Goal: Complete application form: Complete application form

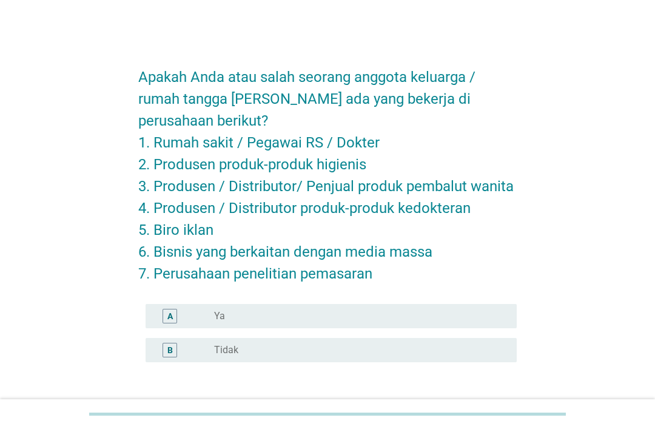
click at [220, 319] on label "Ya" at bounding box center [219, 316] width 11 height 12
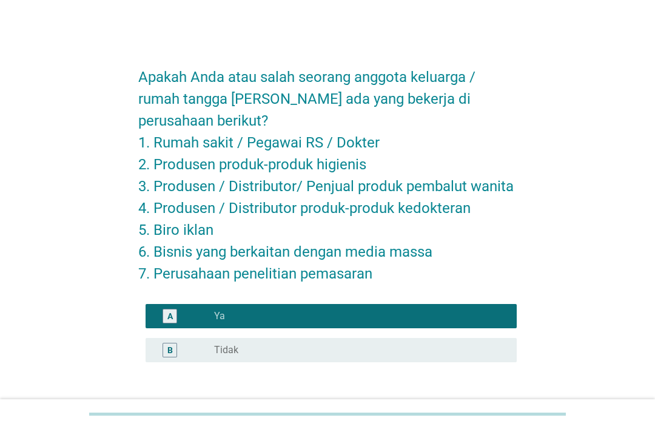
click at [234, 352] on label "Tidak" at bounding box center [226, 350] width 24 height 12
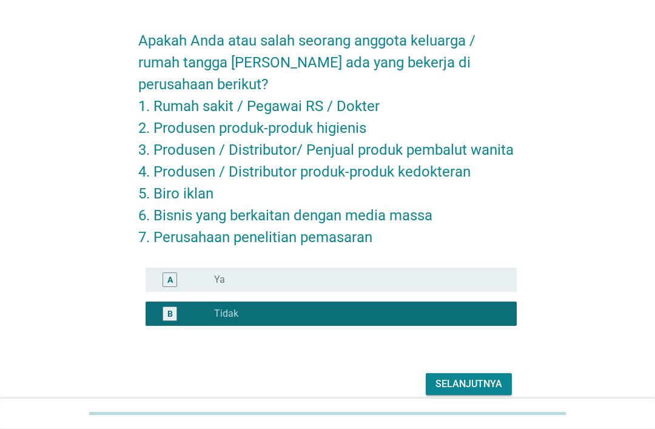
scroll to position [36, 0]
click at [469, 385] on div "Selanjutnya" at bounding box center [469, 384] width 67 height 15
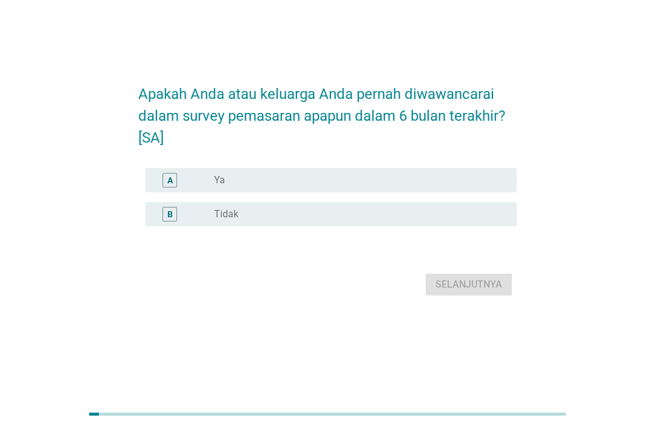
scroll to position [0, 0]
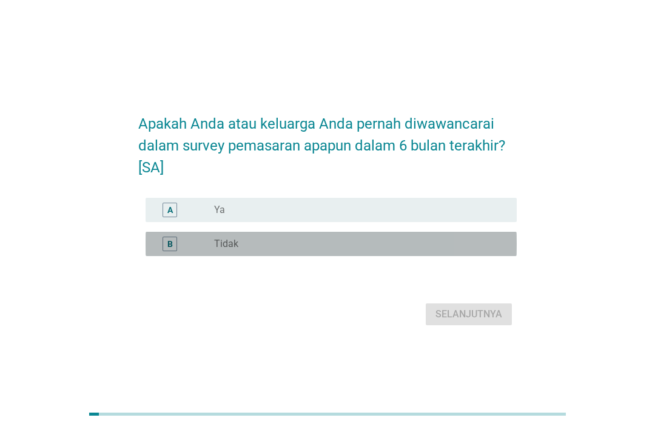
click at [209, 251] on div "B" at bounding box center [184, 244] width 59 height 15
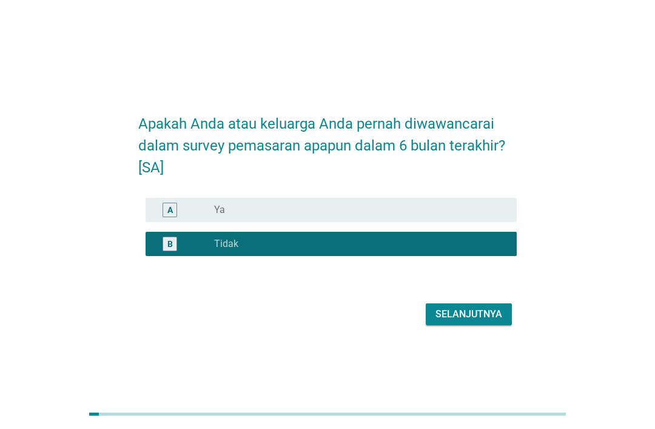
click at [484, 322] on div "Selanjutnya" at bounding box center [469, 314] width 67 height 15
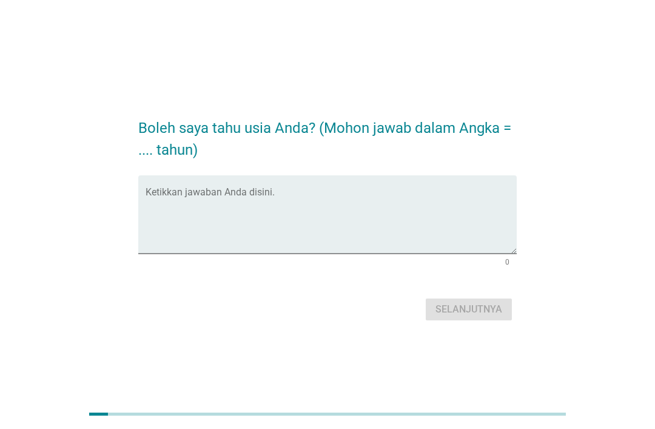
click at [211, 254] on textarea "Ketikkan jawaban Anda disini." at bounding box center [331, 222] width 371 height 64
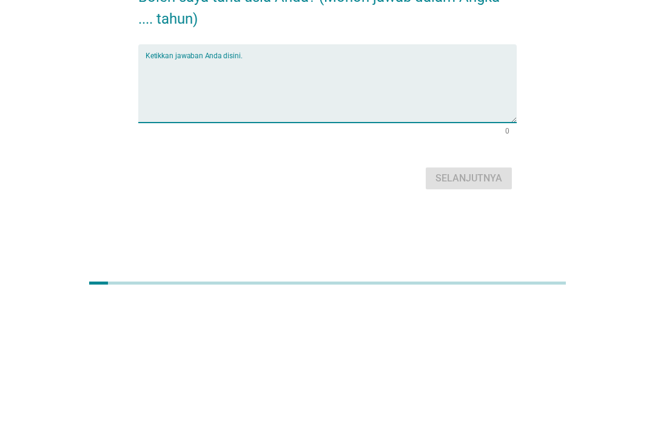
type textarea "W"
type textarea "24"
click at [479, 302] on div "Selanjutnya" at bounding box center [469, 309] width 67 height 15
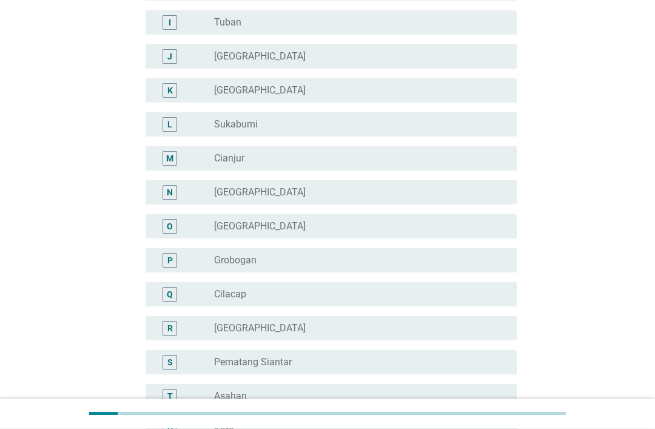
scroll to position [369, 0]
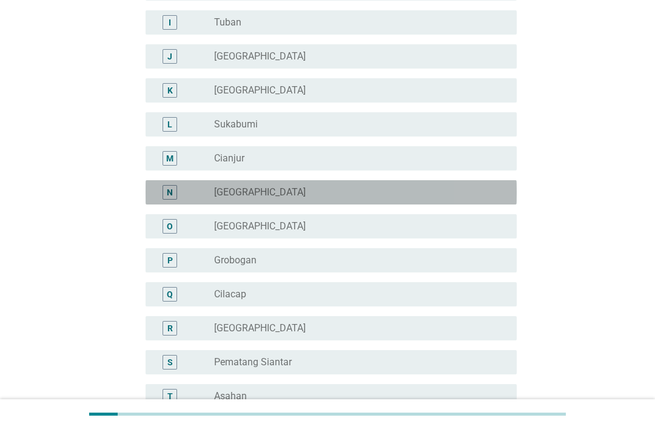
click at [382, 191] on div "radio_button_unchecked [GEOGRAPHIC_DATA]" at bounding box center [355, 192] width 283 height 12
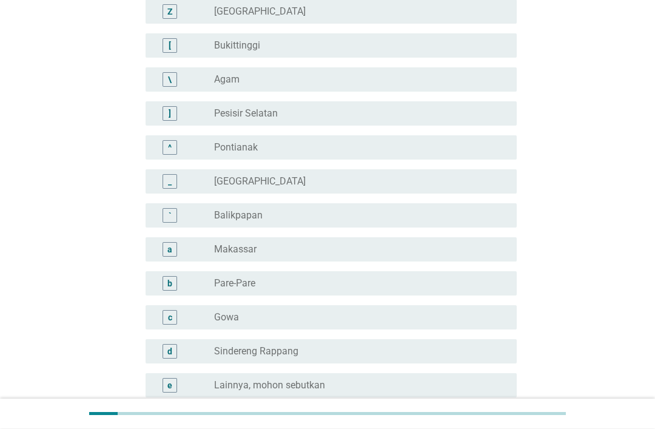
scroll to position [1042, 0]
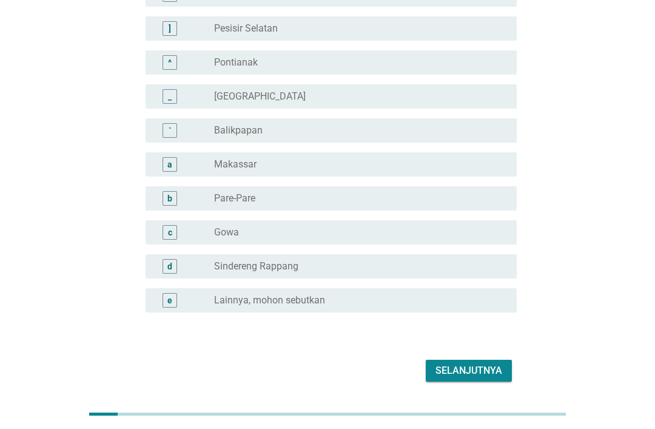
click at [482, 366] on div "Selanjutnya" at bounding box center [469, 370] width 67 height 15
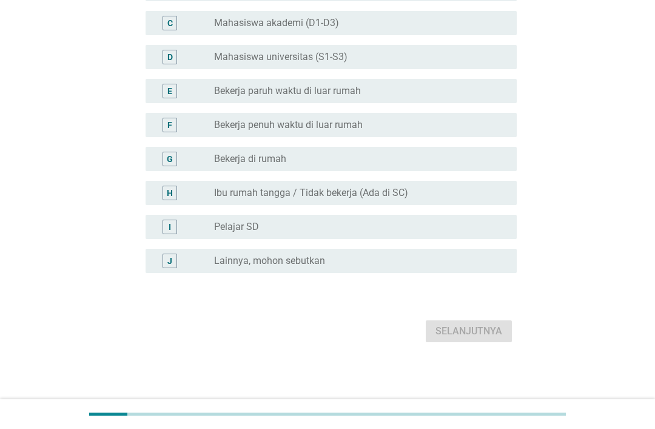
scroll to position [0, 0]
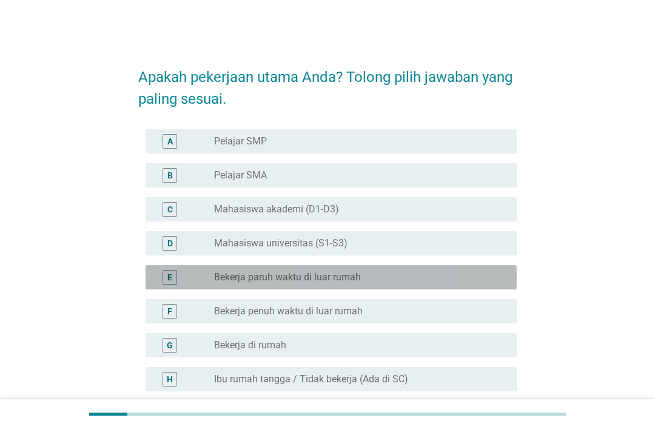
click at [391, 280] on div "radio_button_unchecked Bekerja paruh waktu di luar rumah" at bounding box center [355, 277] width 283 height 12
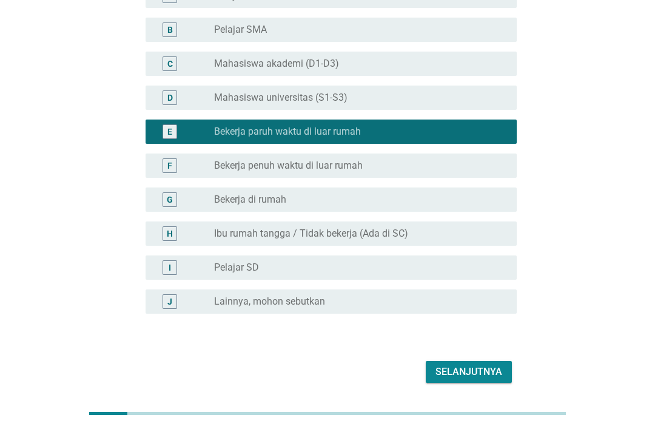
scroll to position [146, 0]
click at [500, 166] on div "radio_button_unchecked Bekerja penuh waktu di luar rumah" at bounding box center [360, 166] width 293 height 12
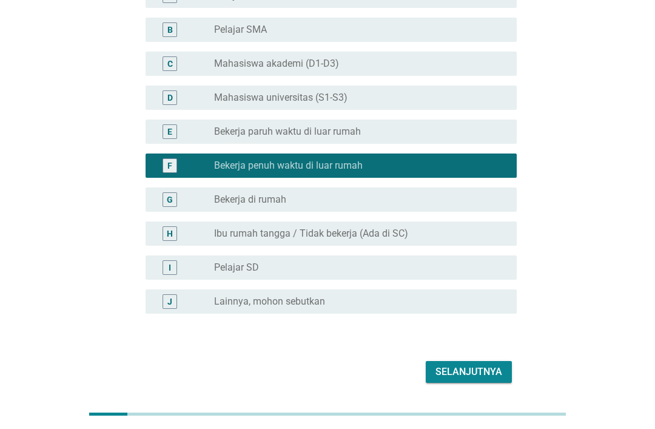
click at [480, 373] on div "Selanjutnya" at bounding box center [469, 372] width 67 height 15
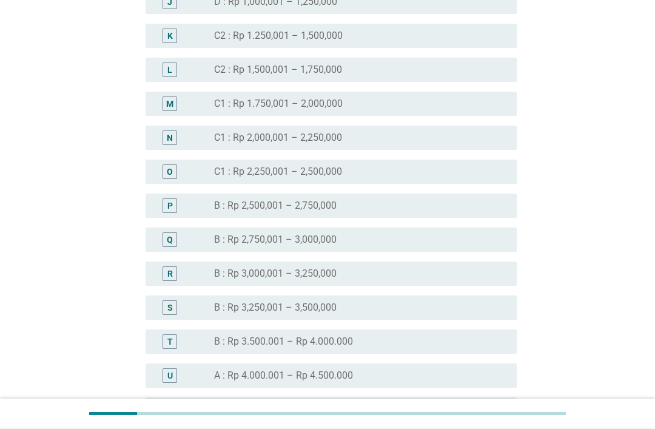
scroll to position [896, 0]
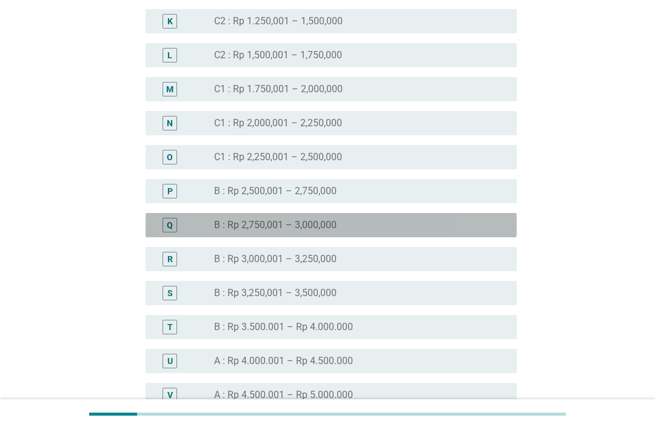
click at [169, 225] on div "Q" at bounding box center [170, 224] width 6 height 13
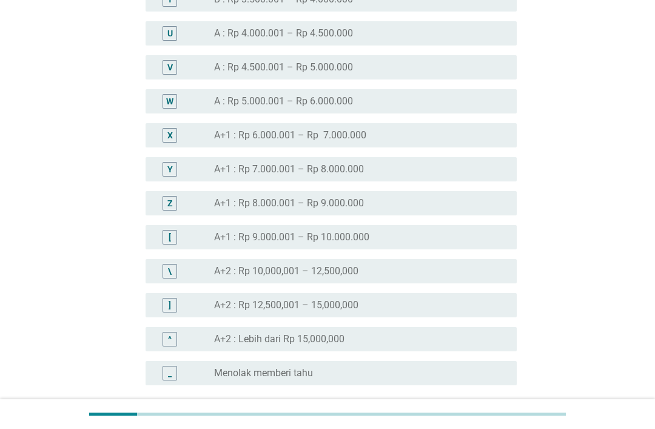
scroll to position [1297, 0]
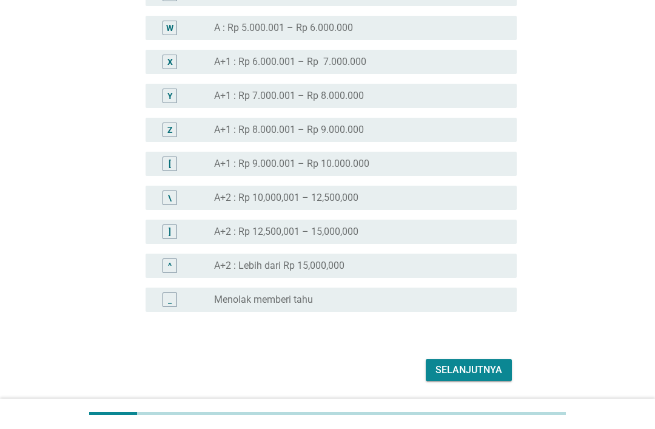
click at [493, 368] on div "Selanjutnya" at bounding box center [469, 370] width 67 height 15
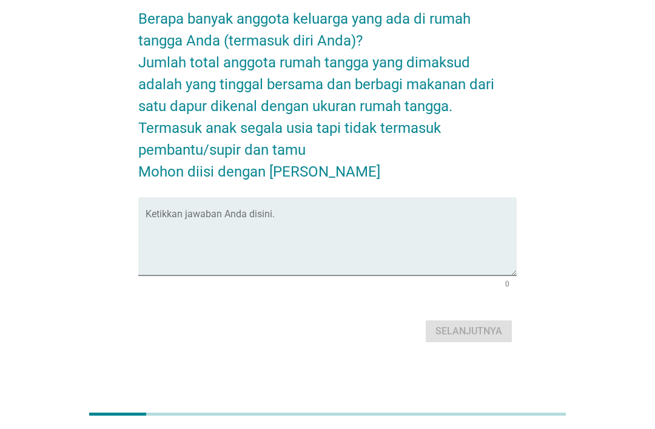
scroll to position [0, 0]
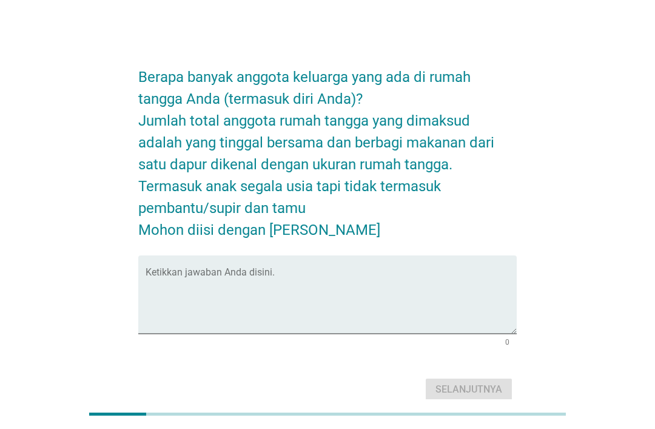
click at [199, 332] on textarea "Ketikkan jawaban Anda disini." at bounding box center [331, 302] width 371 height 64
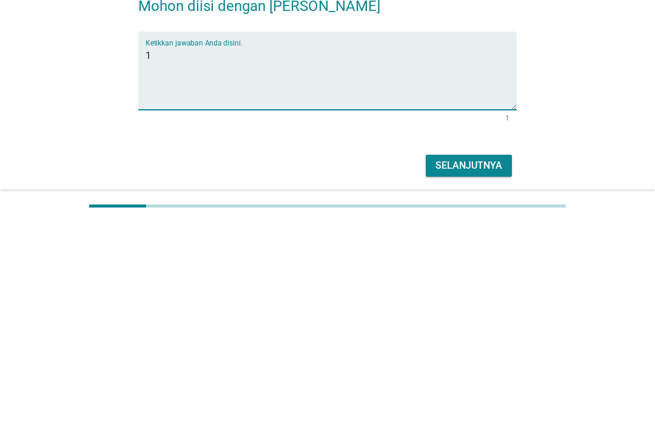
type textarea "1"
click at [487, 366] on div "Selanjutnya" at bounding box center [469, 373] width 67 height 15
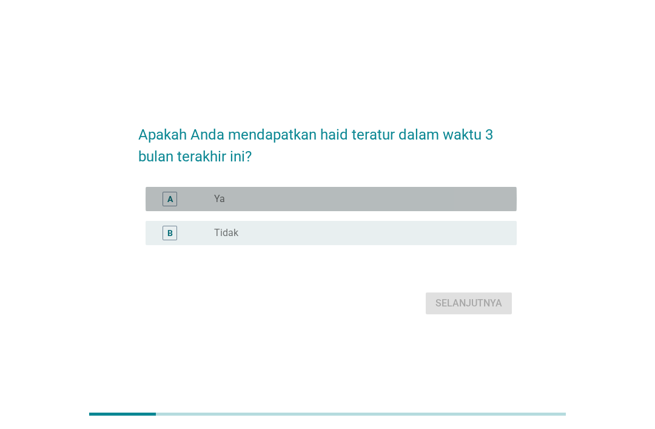
click at [419, 205] on div "radio_button_unchecked Ya" at bounding box center [355, 199] width 283 height 12
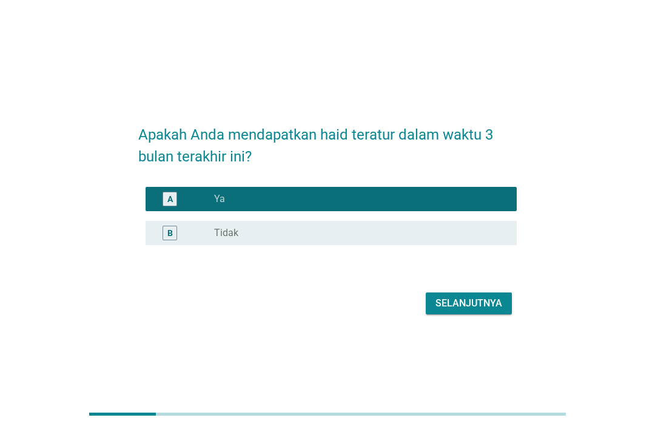
click at [486, 311] on div "Selanjutnya" at bounding box center [469, 303] width 67 height 15
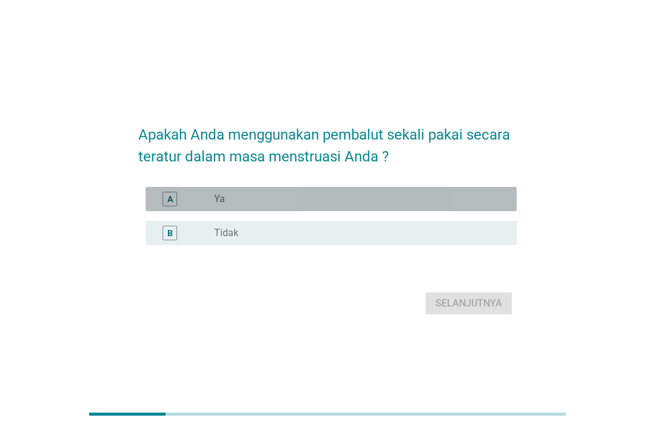
click at [473, 205] on div "radio_button_unchecked Ya" at bounding box center [355, 199] width 283 height 12
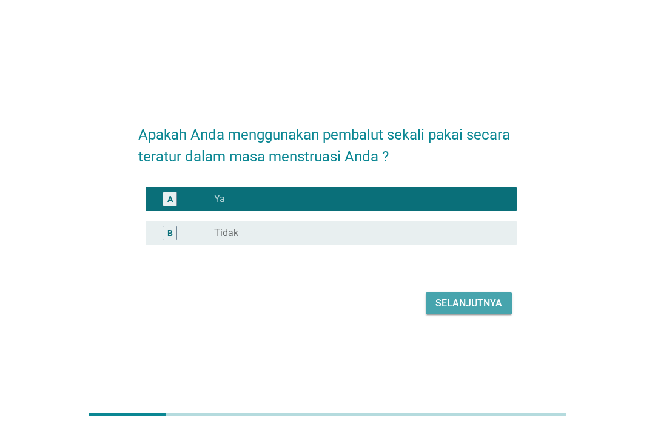
click at [474, 311] on div "Selanjutnya" at bounding box center [469, 303] width 67 height 15
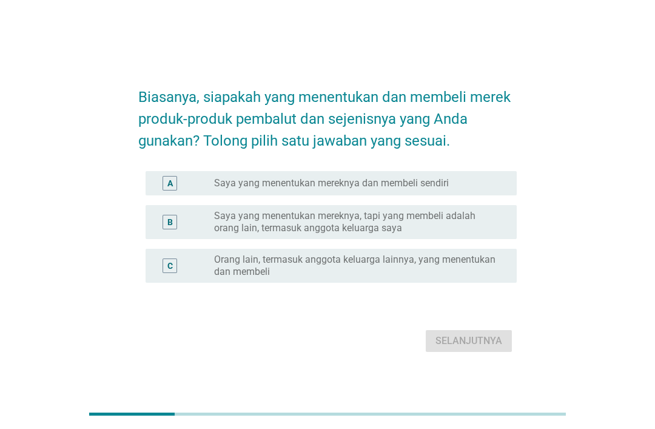
click at [487, 189] on div "radio_button_unchecked Saya yang menentukan mereknya dan membeli sendiri" at bounding box center [355, 183] width 283 height 12
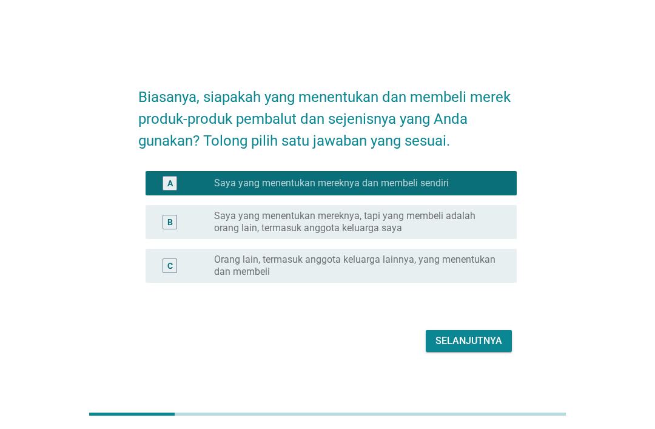
click at [476, 348] on div "Selanjutnya" at bounding box center [469, 341] width 67 height 15
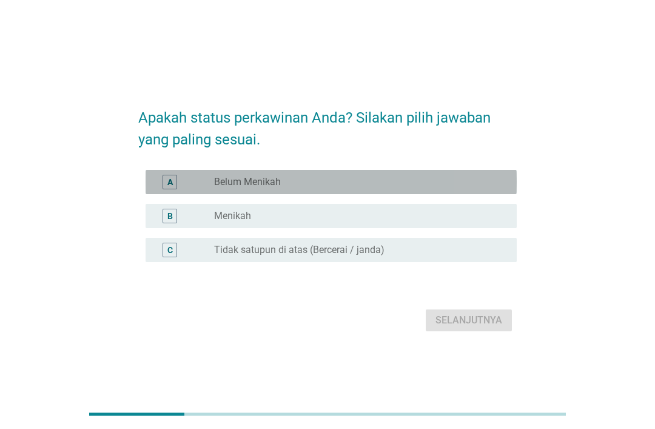
click at [422, 194] on div "A radio_button_unchecked Belum Menikah" at bounding box center [331, 182] width 371 height 24
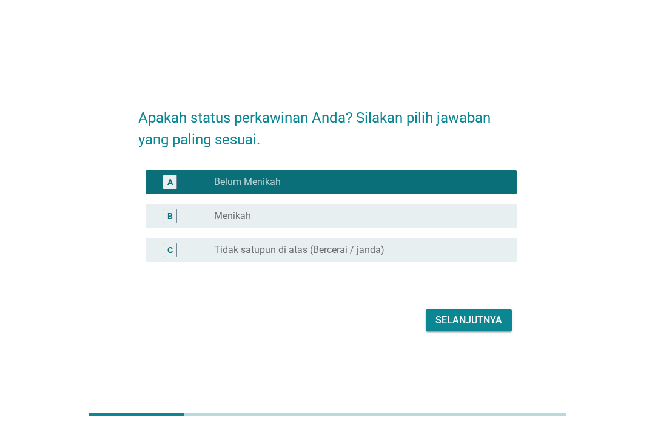
click at [471, 328] on div "Selanjutnya" at bounding box center [469, 320] width 67 height 15
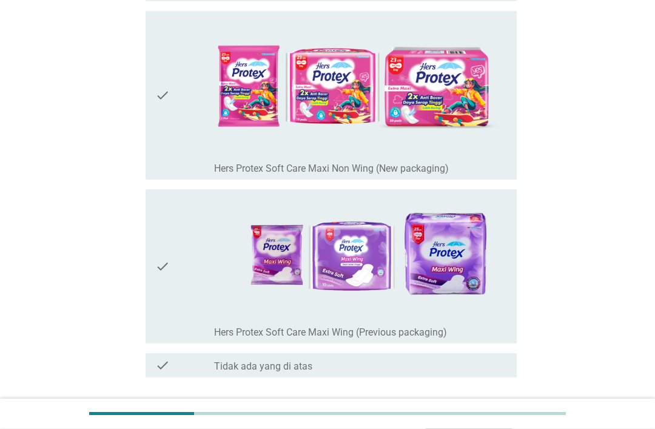
scroll to position [488, 0]
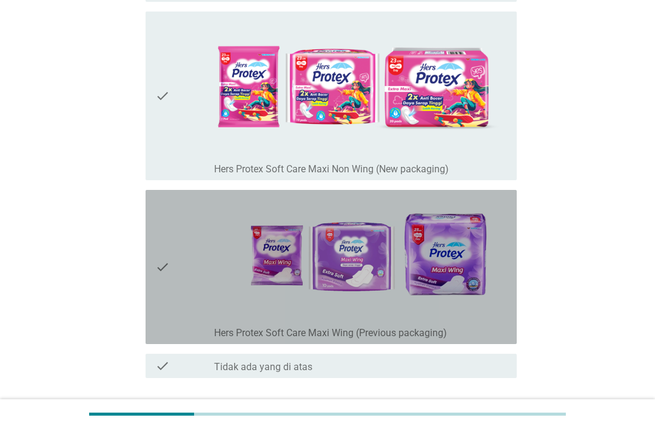
click at [461, 237] on img at bounding box center [360, 258] width 293 height 126
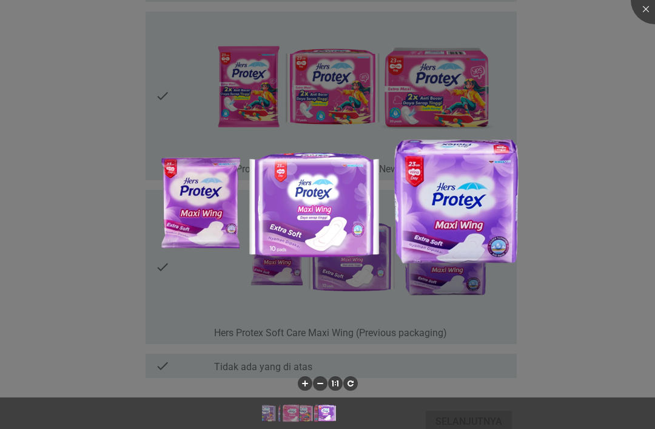
click at [440, 127] on div at bounding box center [327, 214] width 655 height 429
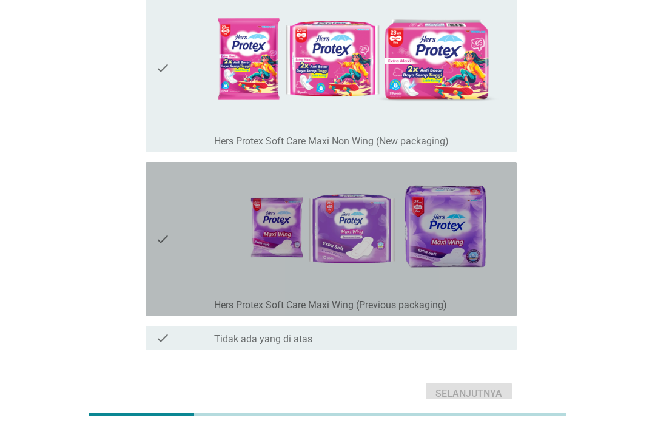
click at [438, 211] on img at bounding box center [360, 230] width 293 height 126
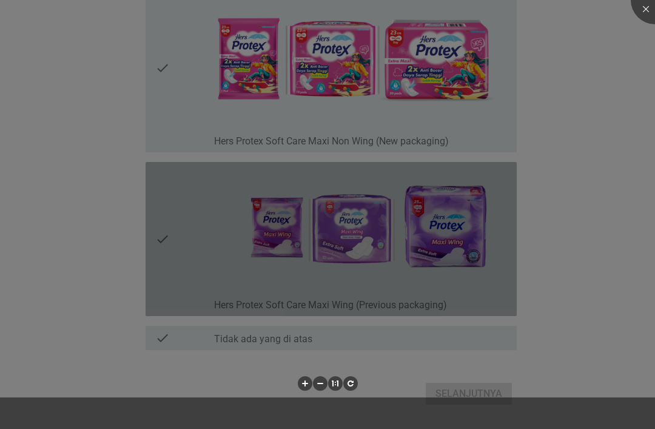
scroll to position [510, 0]
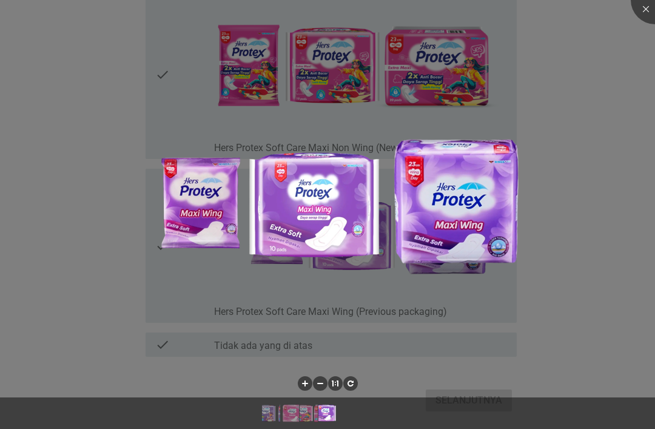
click at [467, 310] on div at bounding box center [327, 214] width 655 height 429
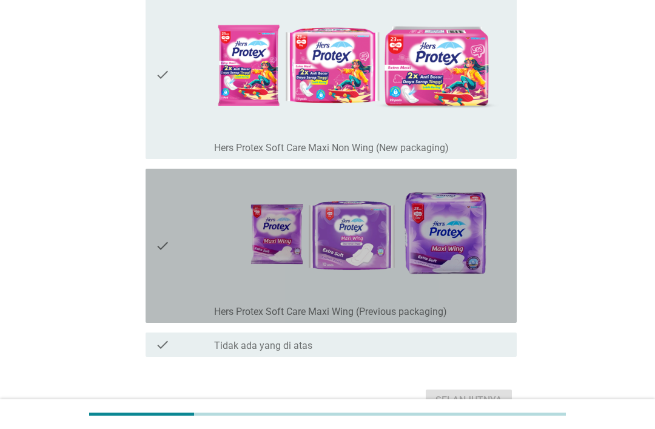
click at [163, 246] on icon "check" at bounding box center [162, 246] width 15 height 144
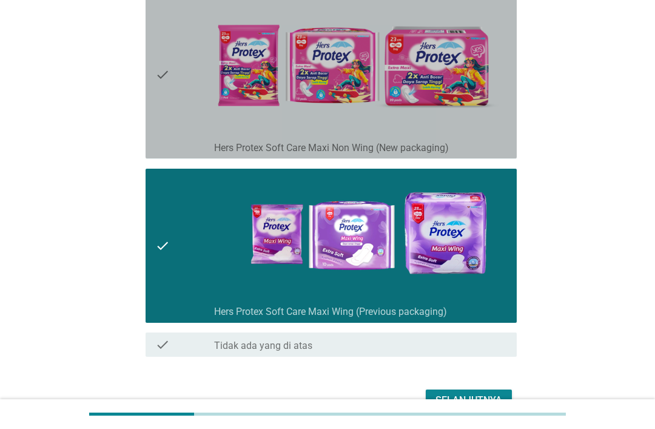
click at [169, 70] on icon "check" at bounding box center [162, 74] width 15 height 158
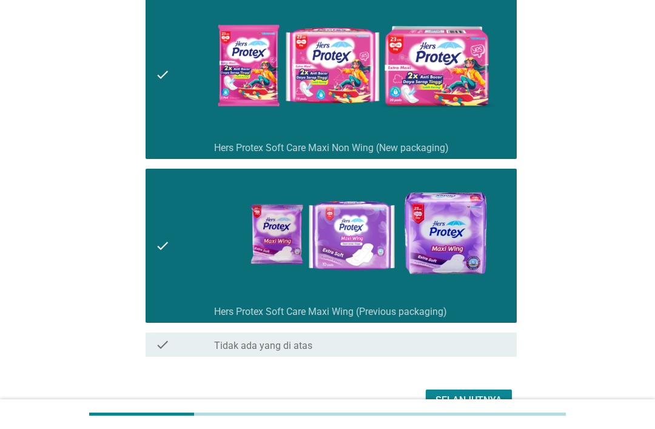
click at [493, 394] on div "Selanjutnya" at bounding box center [469, 400] width 67 height 15
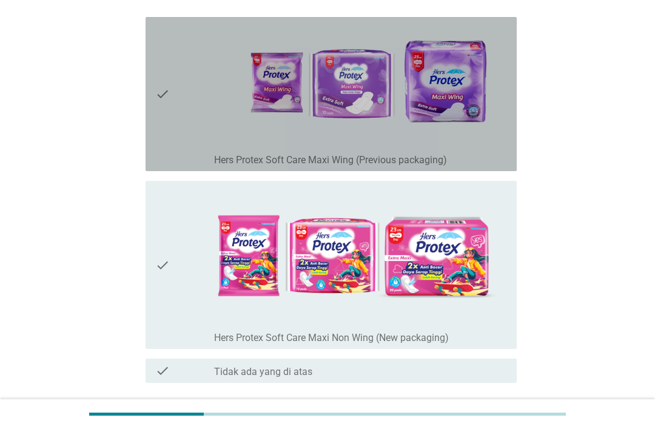
scroll to position [186, 0]
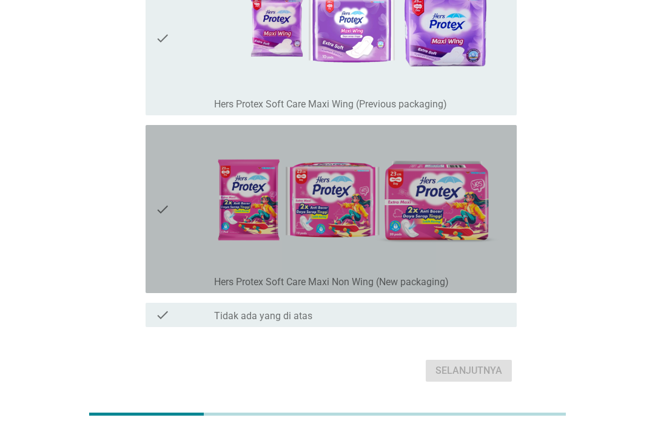
click at [170, 211] on div "check" at bounding box center [184, 209] width 59 height 158
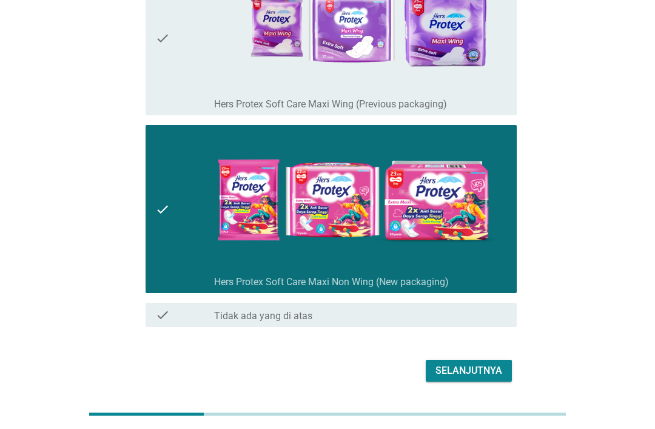
click at [490, 374] on div "Selanjutnya" at bounding box center [469, 370] width 67 height 15
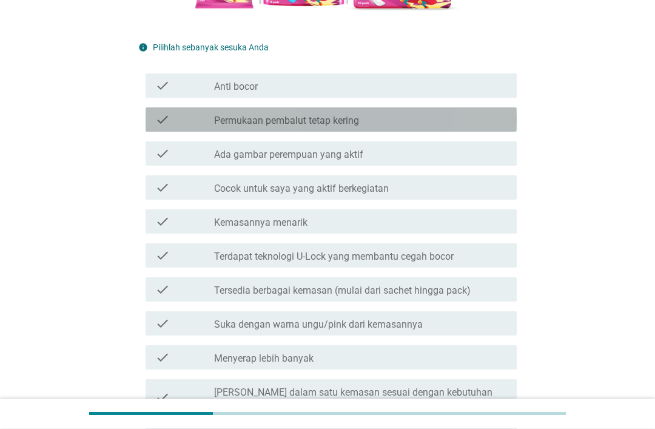
scroll to position [297, 0]
click at [467, 127] on div "check_box_outline_blank Permukaan pembalut tetap kering" at bounding box center [360, 119] width 293 height 15
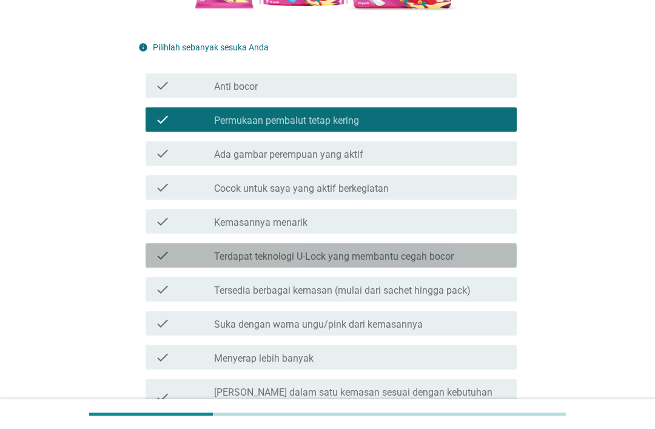
click at [431, 263] on label "Terdapat teknologi U-Lock yang membantu cegah bocor" at bounding box center [334, 257] width 240 height 12
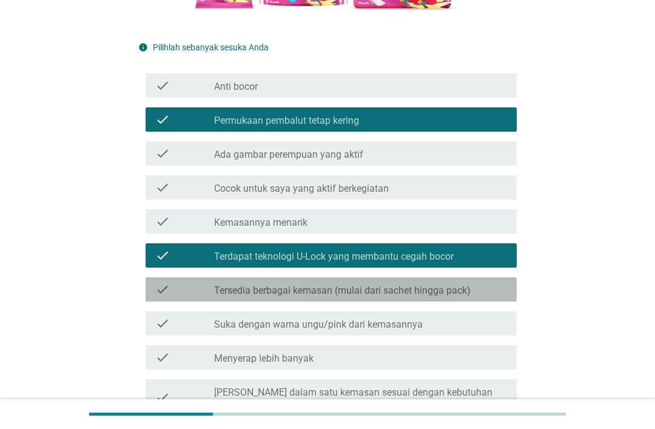
click at [442, 297] on label "Tersedia berbagai kemasan (mulai dari sachet hingga pack)" at bounding box center [342, 291] width 257 height 12
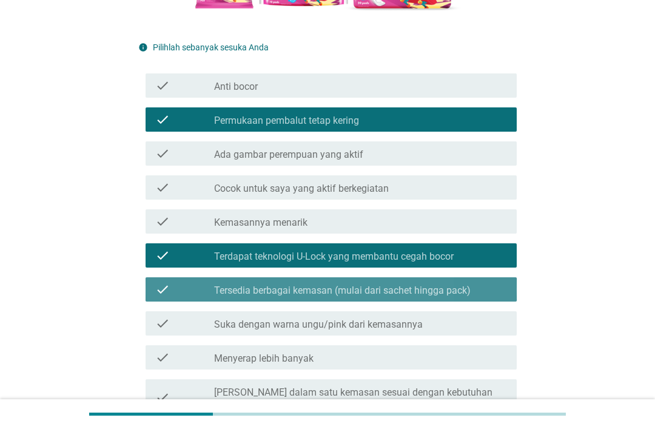
click at [462, 297] on label "Tersedia berbagai kemasan (mulai dari sachet hingga pack)" at bounding box center [342, 291] width 257 height 12
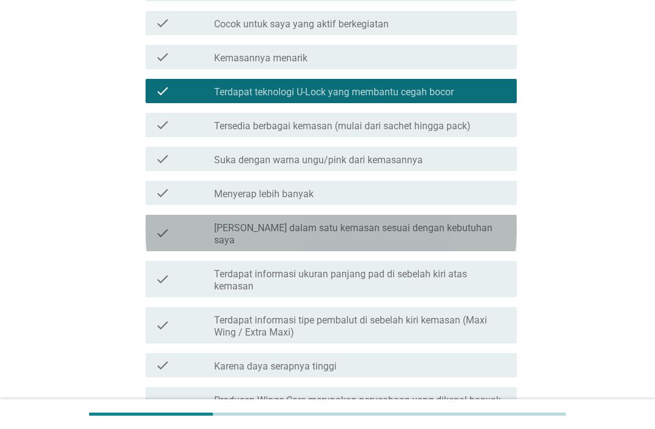
scroll to position [465, 0]
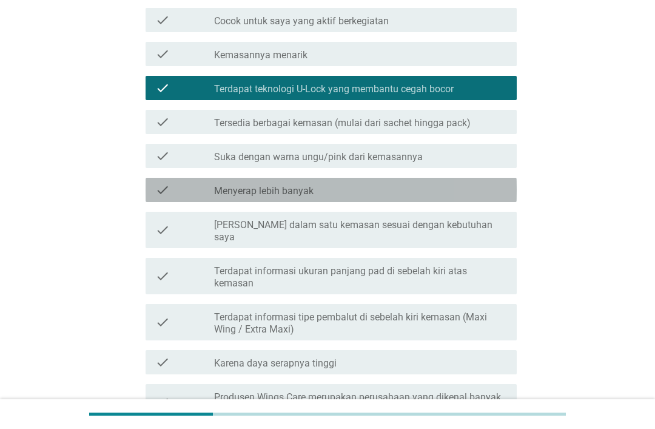
click at [450, 197] on div "check_box_outline_blank Menyerap lebih banyak" at bounding box center [360, 190] width 293 height 15
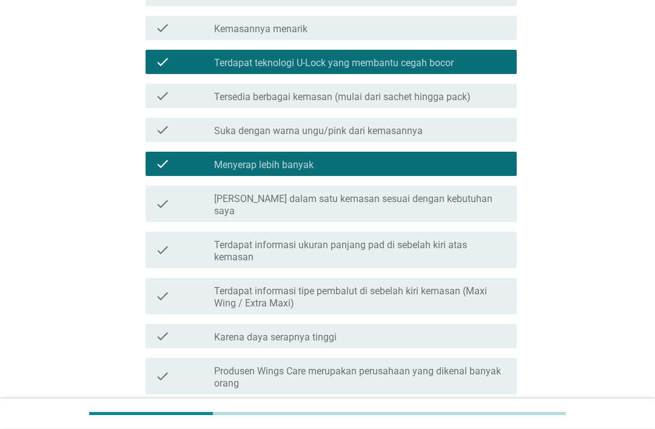
scroll to position [668, 0]
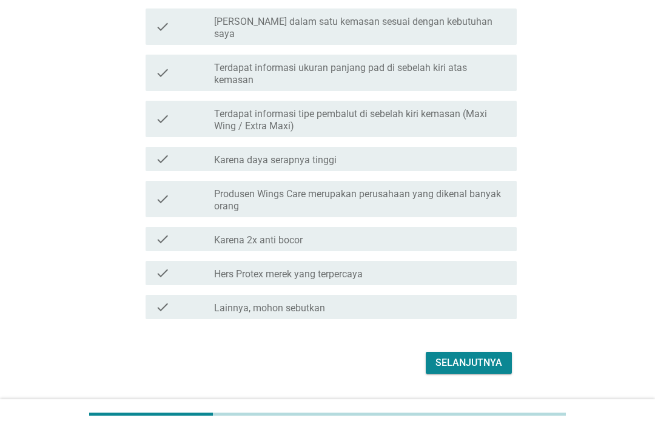
click at [484, 370] on div "Selanjutnya" at bounding box center [469, 363] width 67 height 15
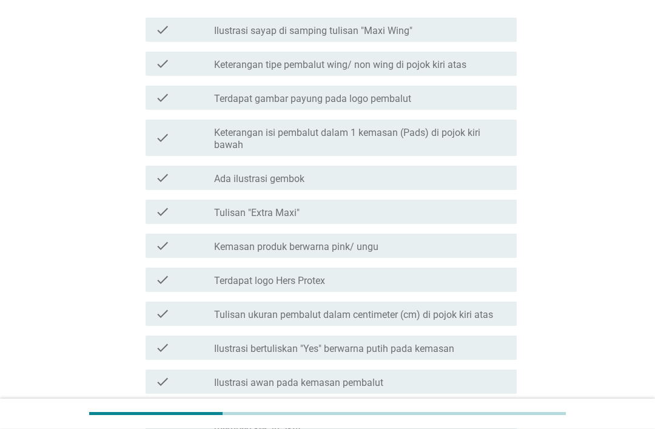
scroll to position [375, 0]
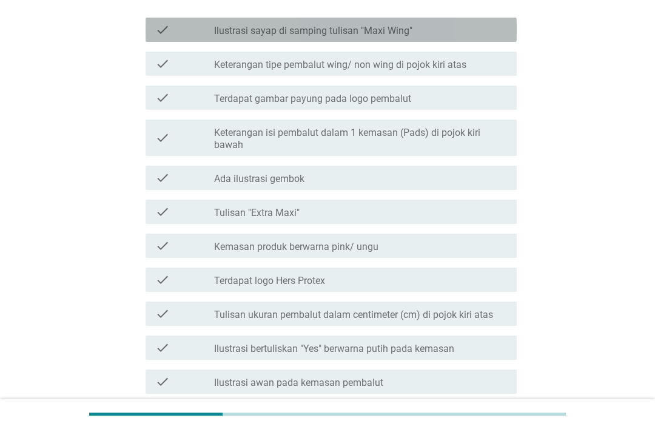
click at [383, 37] on label "Ilustrasi sayap di samping tulisan "Maxi Wing"" at bounding box center [313, 31] width 198 height 12
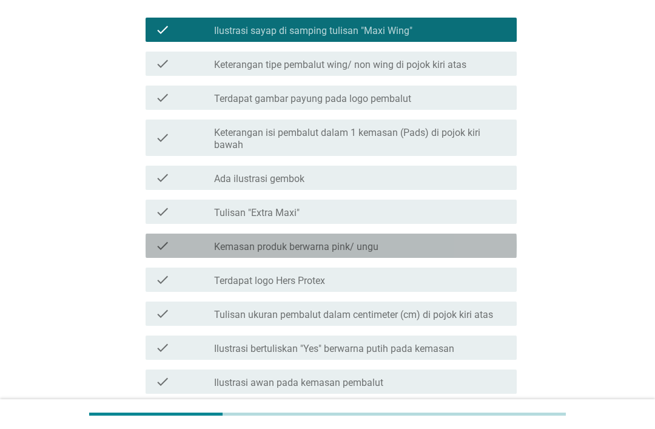
click at [325, 253] on label "Kemasan produk berwarna pink/ ungu" at bounding box center [296, 247] width 164 height 12
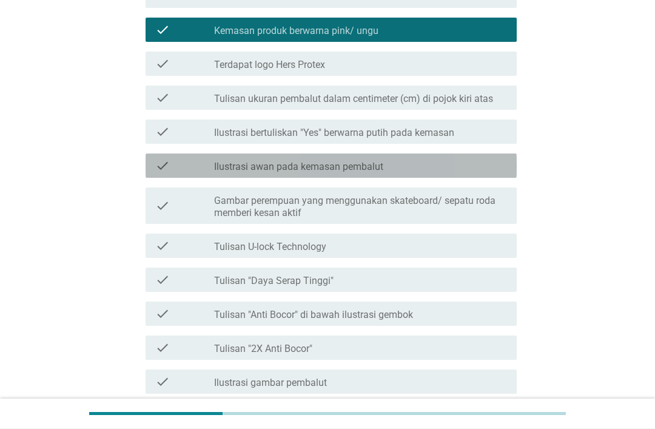
scroll to position [590, 0]
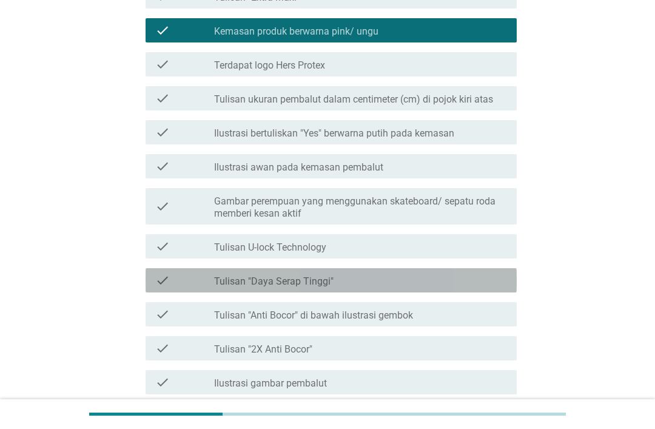
click at [296, 288] on label "Tulisan "Daya Serap Tinggi"" at bounding box center [274, 281] width 120 height 12
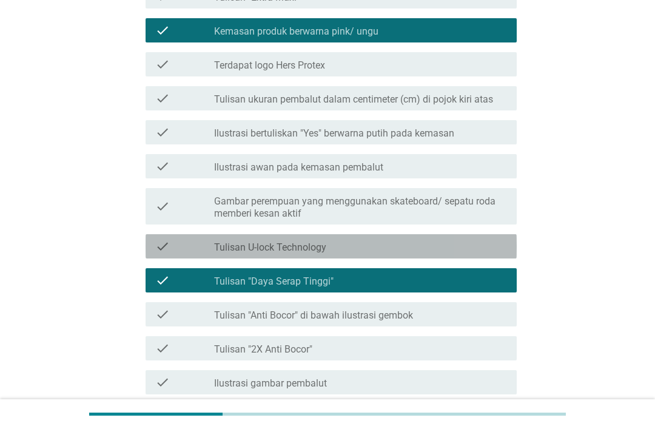
click at [322, 254] on label "Tulisan U-lock Technology" at bounding box center [270, 247] width 112 height 12
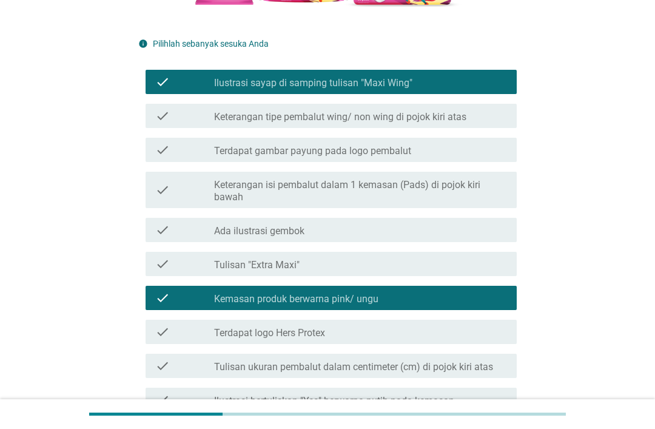
scroll to position [322, 0]
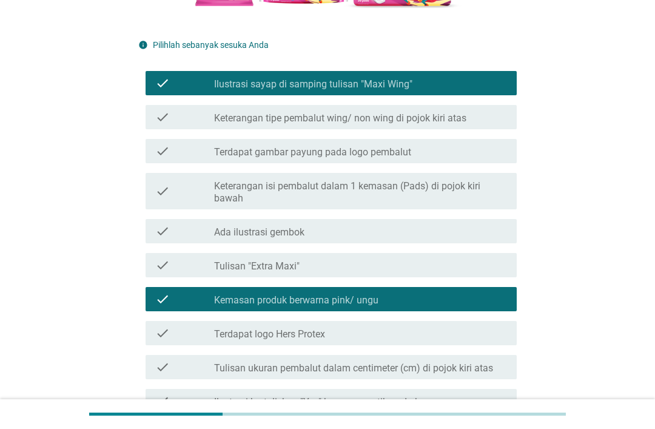
click at [334, 306] on label "Kemasan produk berwarna pink/ ungu" at bounding box center [296, 300] width 164 height 12
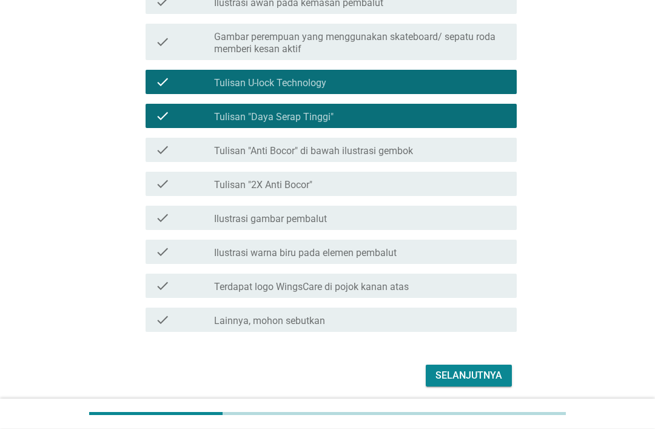
scroll to position [780, 0]
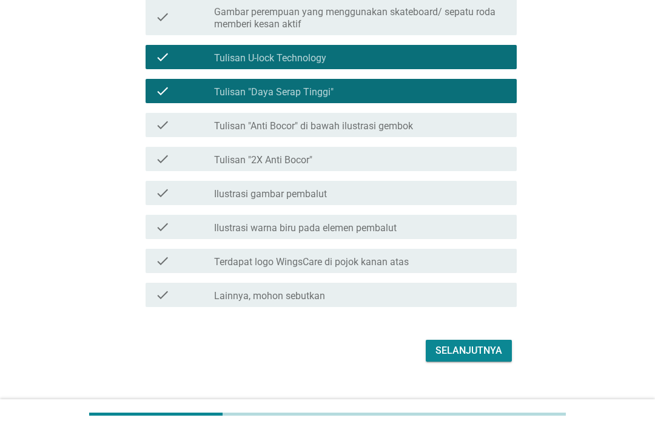
click at [477, 358] on div "Selanjutnya" at bounding box center [469, 350] width 67 height 15
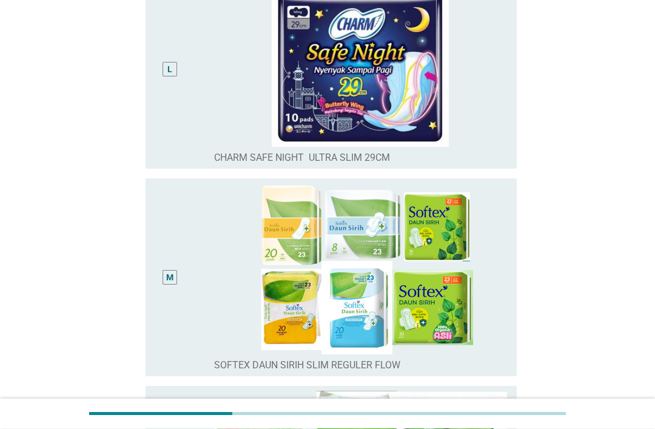
scroll to position [2551, 0]
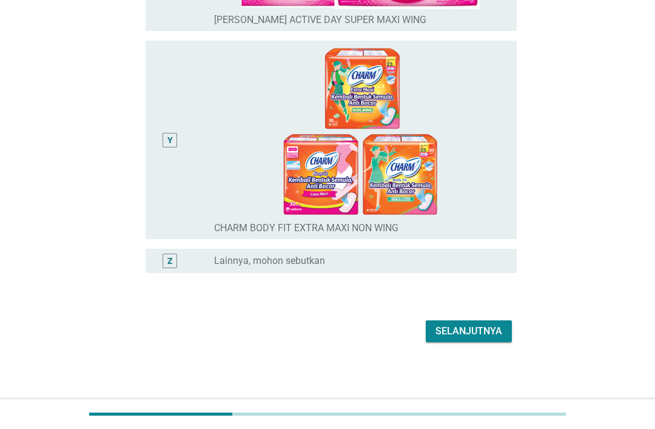
scroll to position [5439, 0]
click at [477, 339] on div "Selanjutnya" at bounding box center [469, 331] width 67 height 15
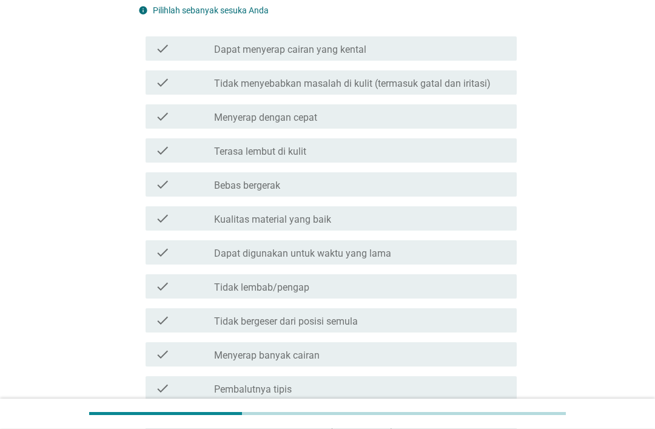
scroll to position [402, 0]
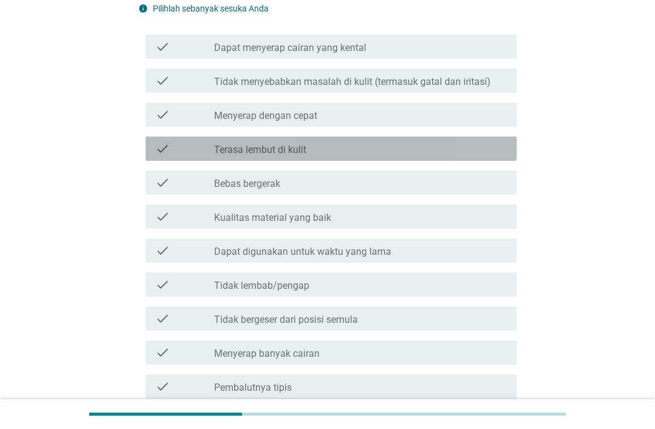
click at [159, 156] on icon "check" at bounding box center [162, 148] width 15 height 15
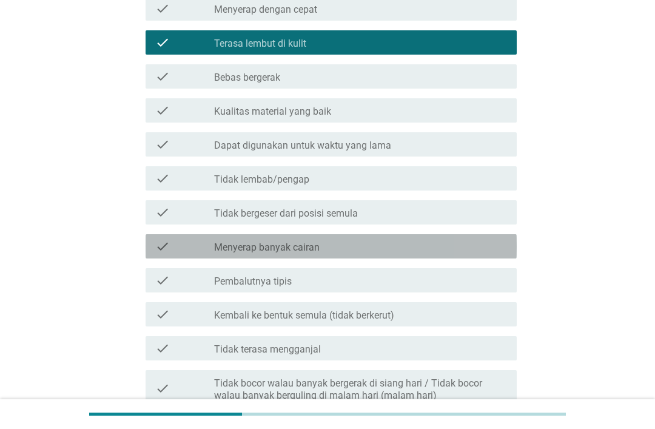
scroll to position [510, 0]
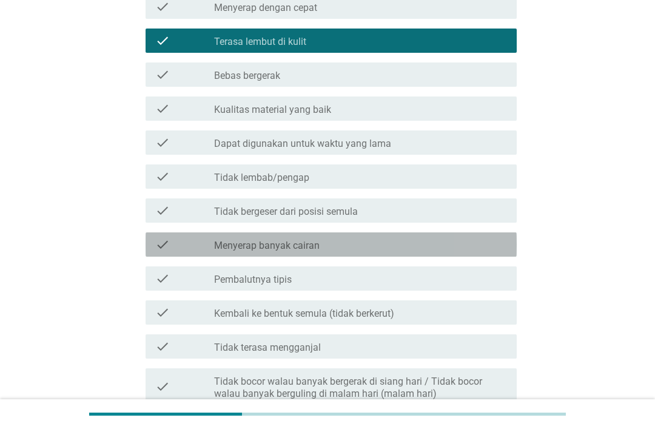
click at [168, 252] on icon "check" at bounding box center [162, 244] width 15 height 15
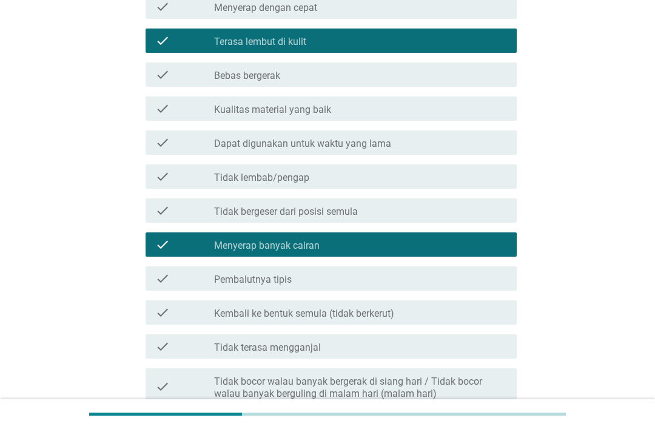
click at [165, 320] on icon "check" at bounding box center [162, 312] width 15 height 15
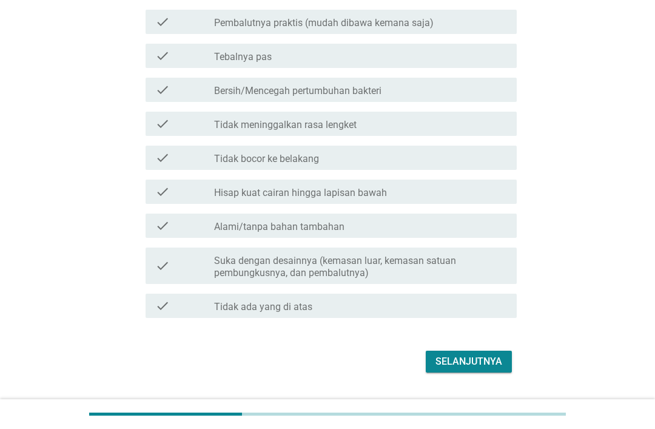
scroll to position [1163, 0]
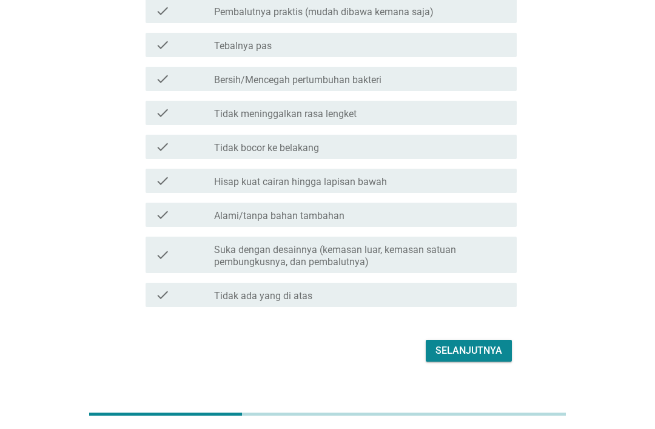
click at [475, 358] on div "Selanjutnya" at bounding box center [469, 350] width 67 height 15
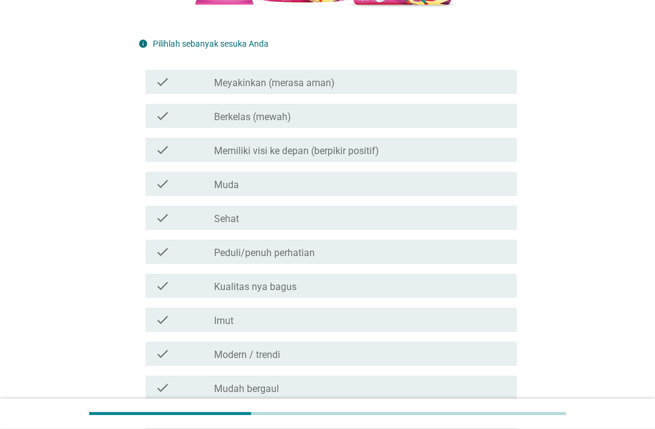
scroll to position [388, 0]
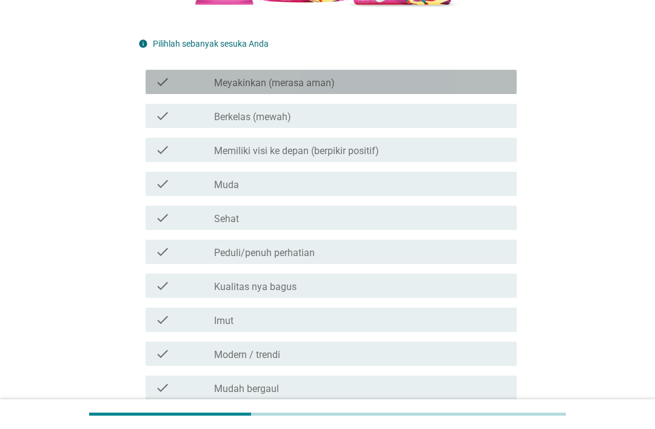
click at [443, 89] on div "check_box_outline_blank Meyakinkan (merasa aman)" at bounding box center [360, 82] width 293 height 15
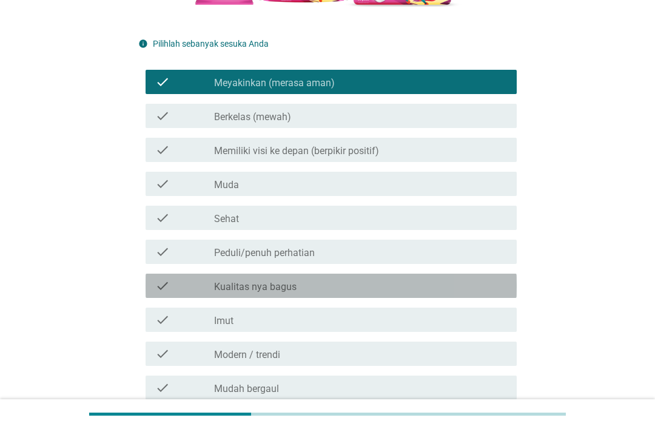
click at [440, 293] on div "check_box_outline_blank Kualitas nya bagus" at bounding box center [360, 285] width 293 height 15
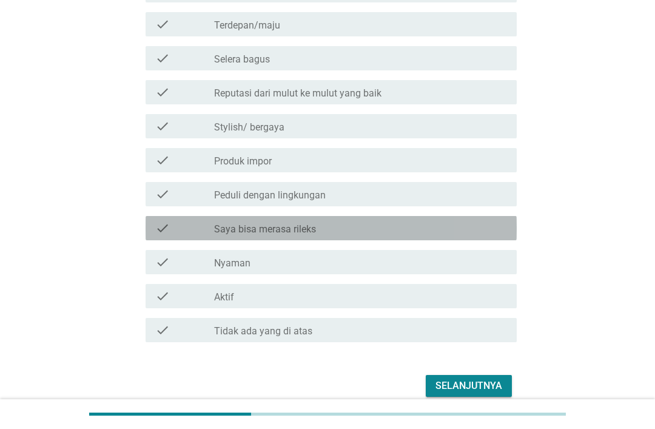
scroll to position [832, 0]
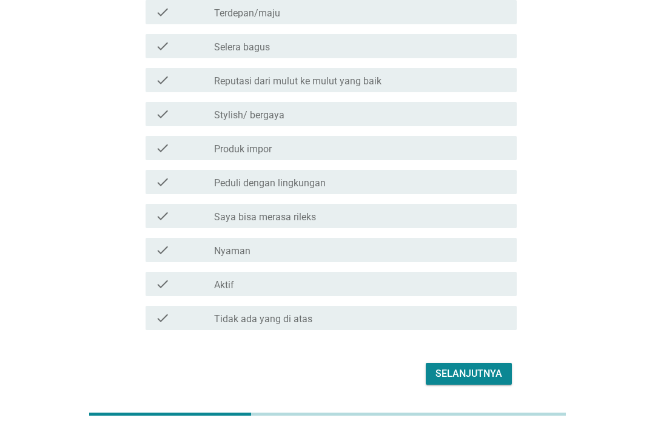
click at [447, 262] on div "check check_box_outline_blank Nyaman" at bounding box center [331, 250] width 371 height 24
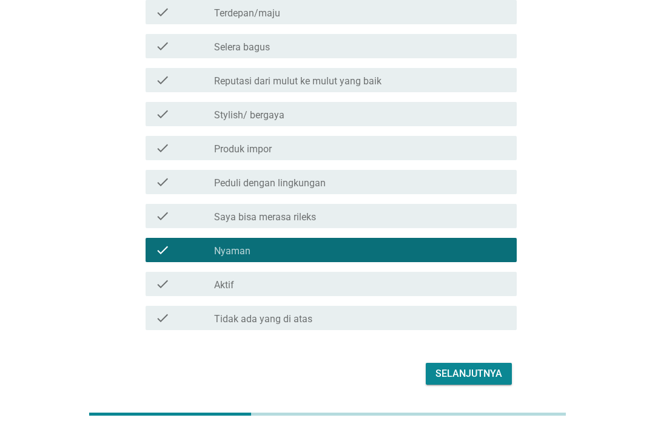
click at [468, 385] on button "Selanjutnya" at bounding box center [469, 374] width 86 height 22
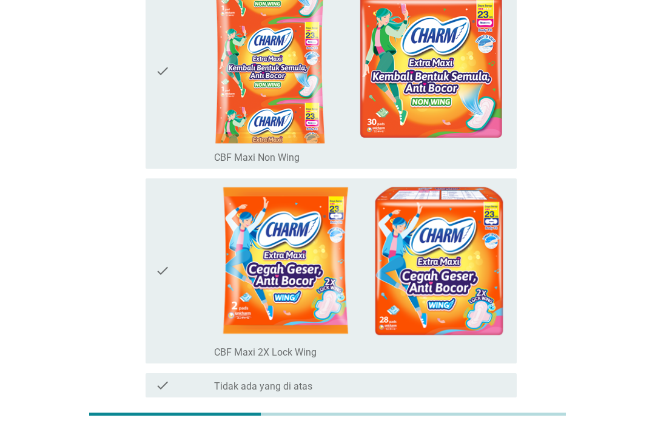
scroll to position [169, 0]
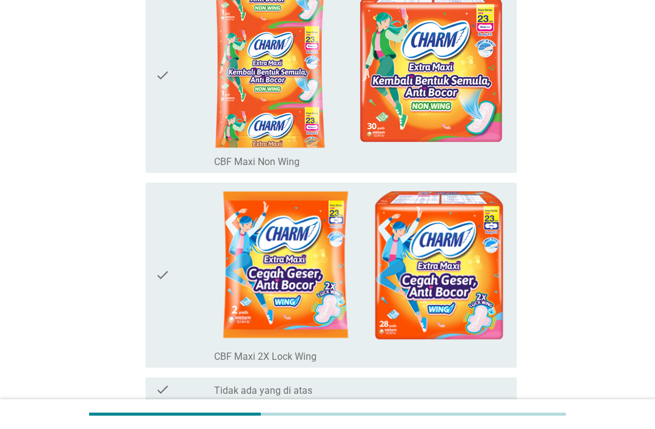
click at [170, 267] on div "check" at bounding box center [184, 274] width 59 height 175
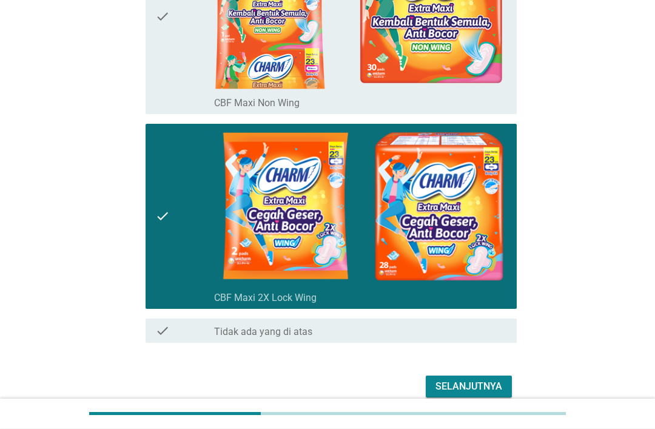
scroll to position [228, 0]
click at [479, 396] on button "Selanjutnya" at bounding box center [469, 387] width 86 height 22
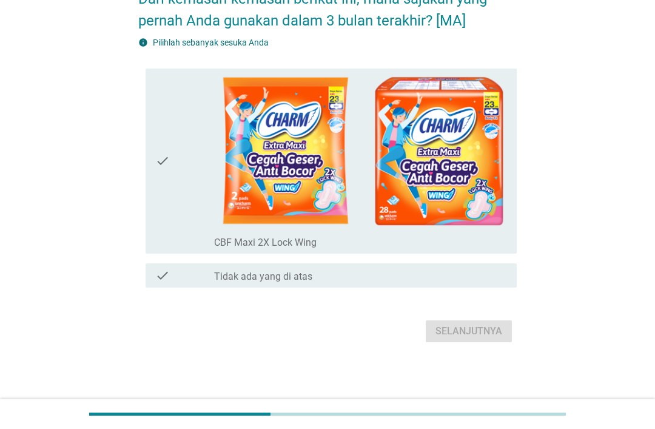
scroll to position [0, 0]
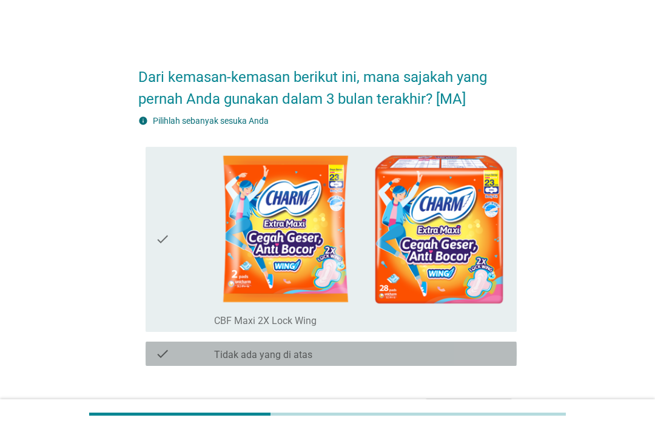
click at [163, 350] on icon "check" at bounding box center [162, 353] width 15 height 15
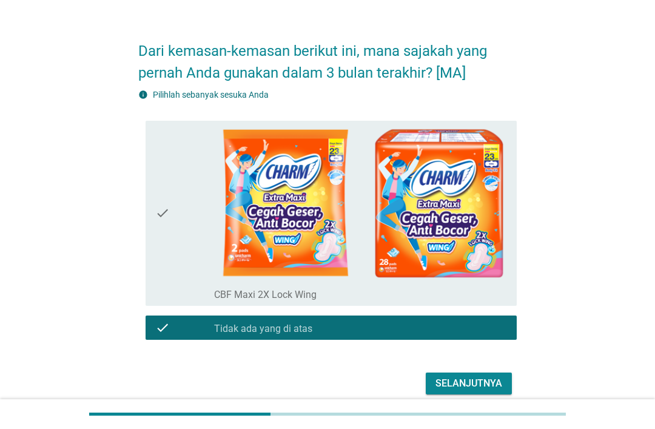
scroll to position [39, 0]
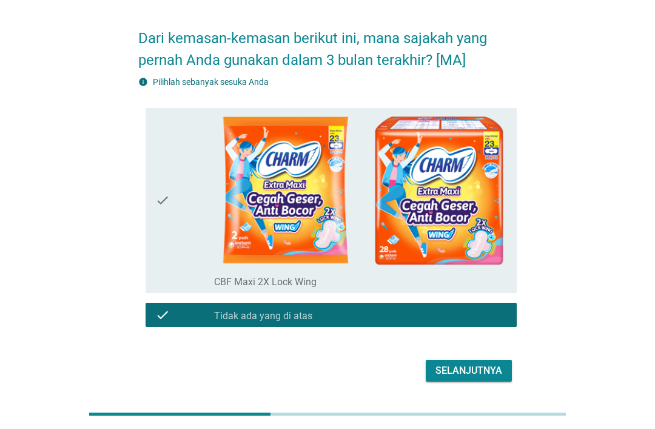
click at [479, 369] on div "Selanjutnya" at bounding box center [469, 370] width 67 height 15
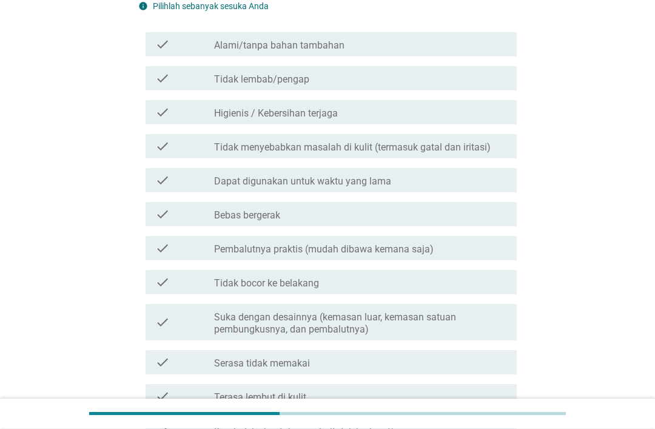
scroll to position [426, 0]
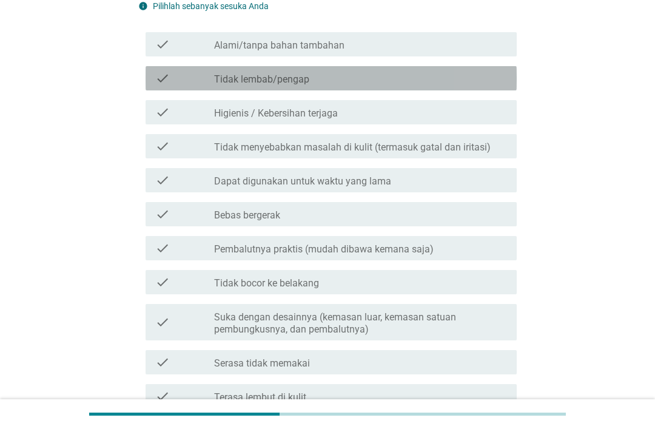
click at [286, 86] on label "Tidak lembab/pengap" at bounding box center [261, 79] width 95 height 12
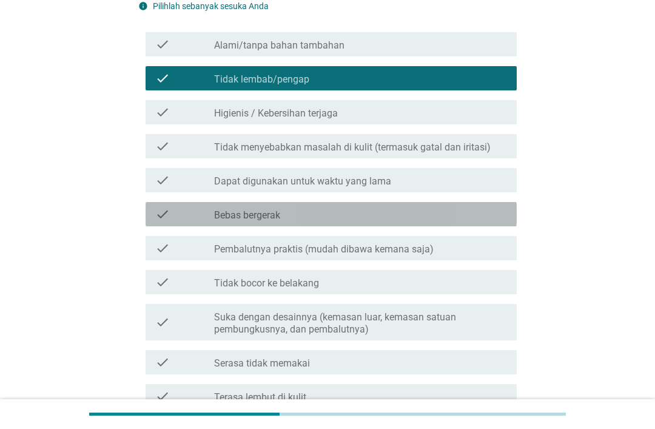
click at [257, 221] on label "Bebas bergerak" at bounding box center [247, 215] width 66 height 12
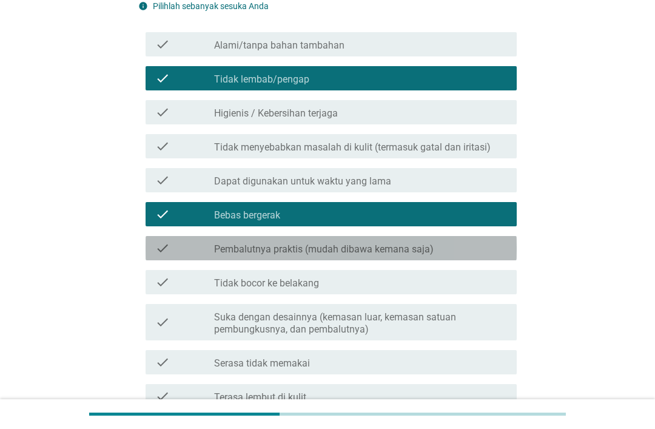
click at [292, 255] on label "Pembalutnya praktis (mudah dibawa kemana saja)" at bounding box center [324, 249] width 220 height 12
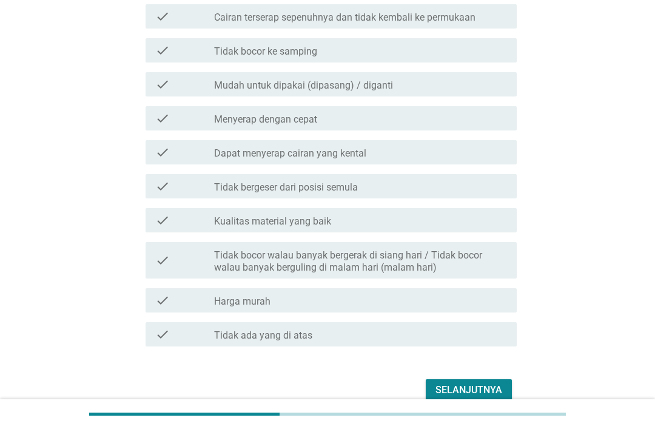
scroll to position [1185, 0]
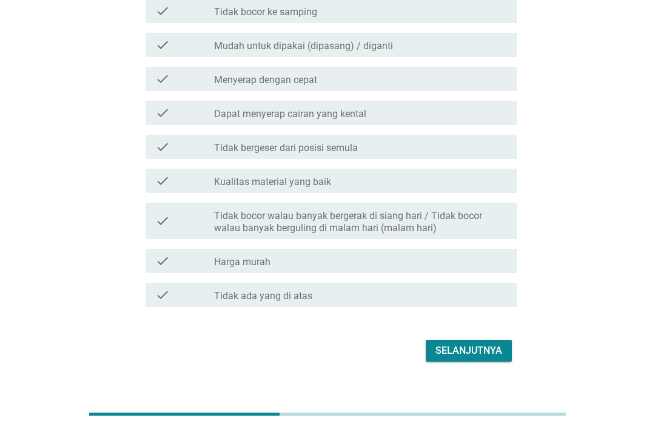
click at [467, 358] on div "Selanjutnya" at bounding box center [469, 350] width 67 height 15
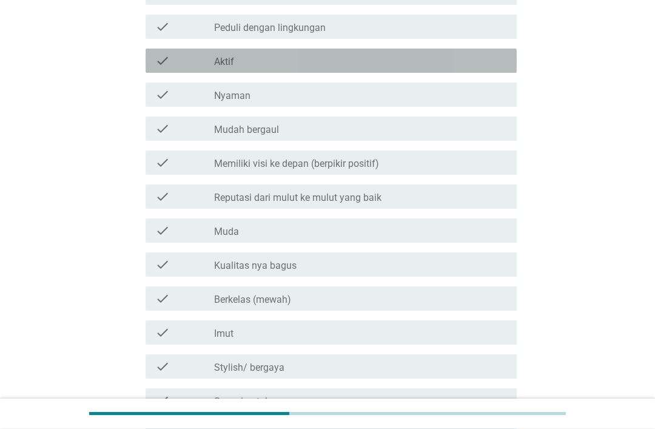
scroll to position [545, 0]
click at [170, 68] on div "check" at bounding box center [184, 60] width 59 height 15
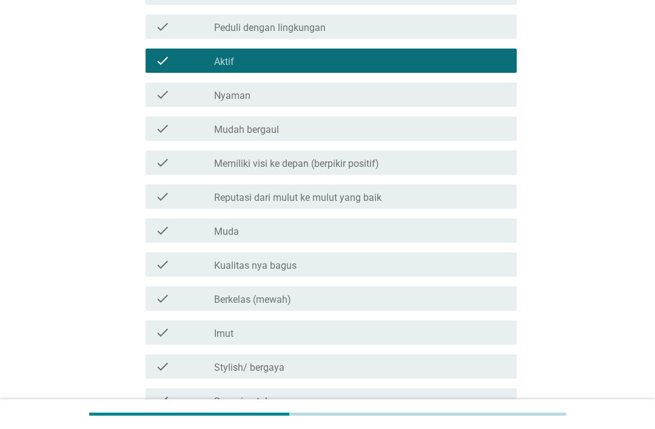
click at [162, 303] on div "check check_box_outline_blank Berkelas (mewah)" at bounding box center [327, 298] width 379 height 34
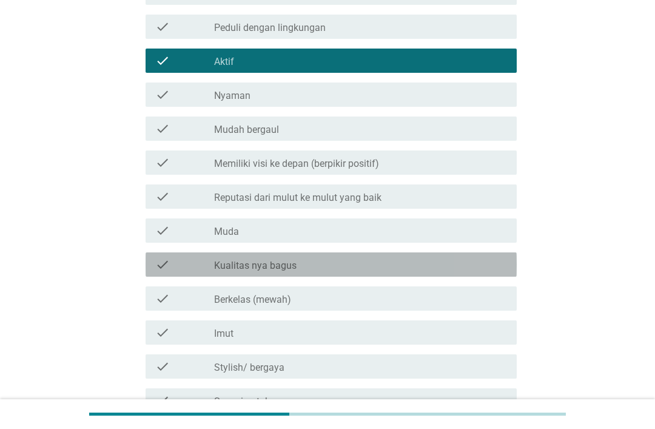
click at [172, 275] on div "check check_box_outline_blank Kualitas nya bagus" at bounding box center [331, 264] width 371 height 24
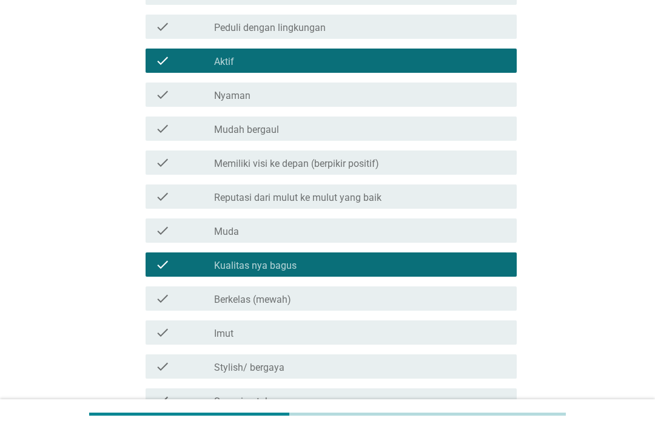
click at [164, 306] on icon "check" at bounding box center [162, 298] width 15 height 15
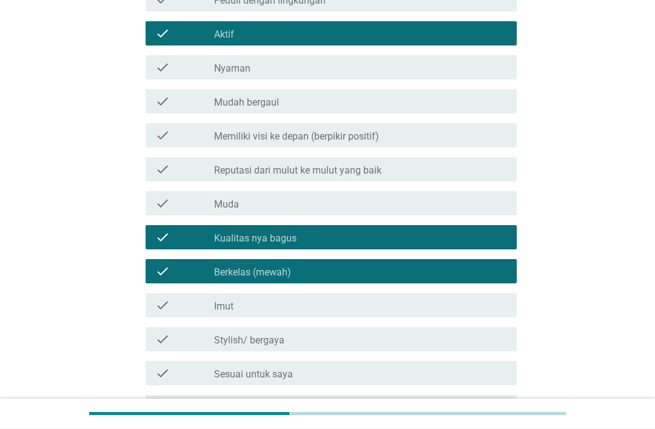
scroll to position [575, 0]
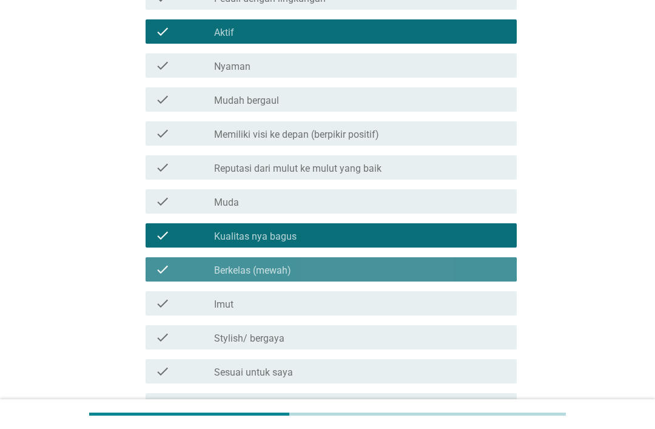
click at [157, 277] on icon "check" at bounding box center [162, 269] width 15 height 15
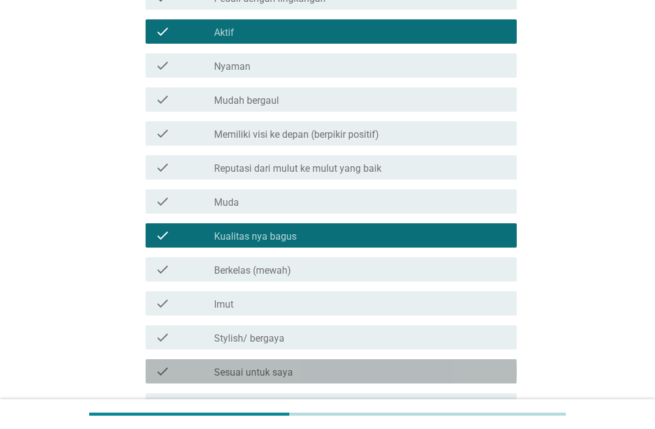
click at [162, 379] on icon "check" at bounding box center [162, 371] width 15 height 15
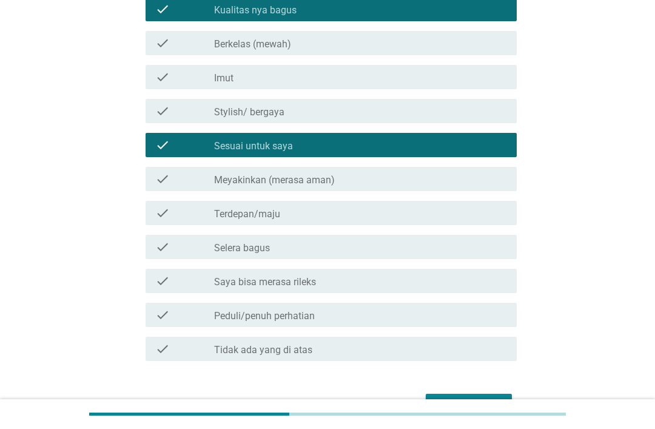
scroll to position [855, 0]
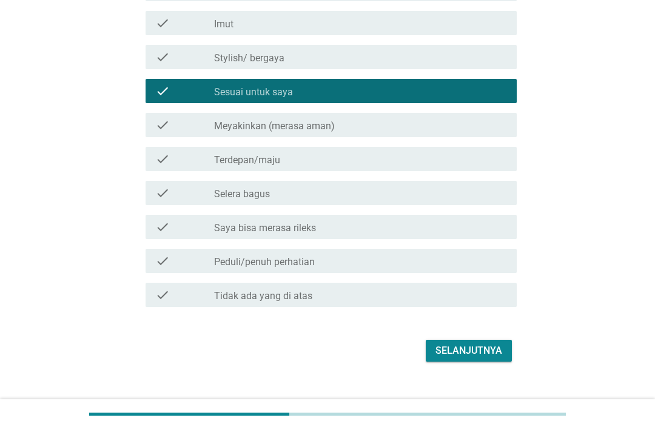
click at [463, 358] on div "Selanjutnya" at bounding box center [469, 350] width 67 height 15
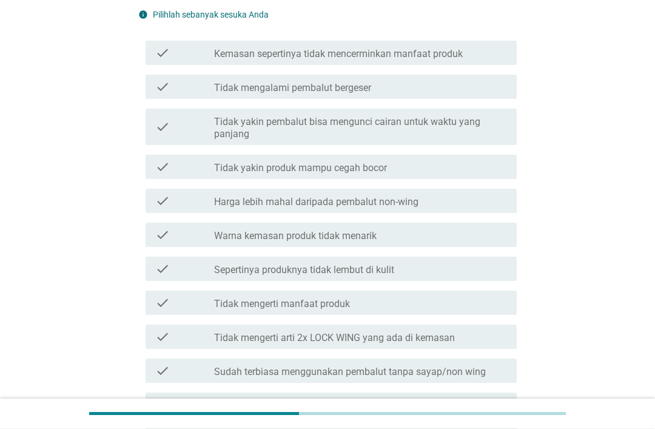
scroll to position [319, 0]
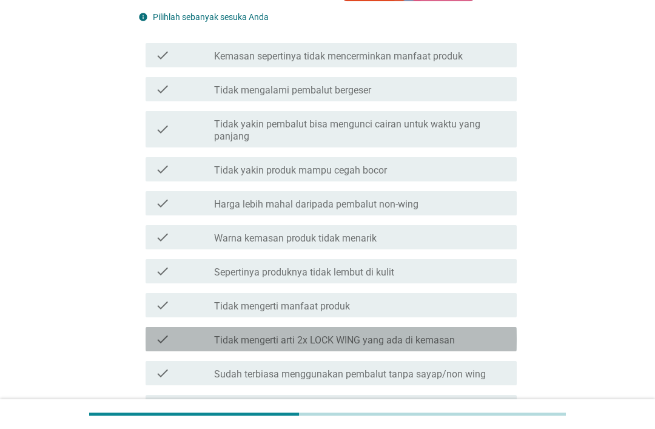
click at [166, 339] on icon "check" at bounding box center [162, 339] width 15 height 15
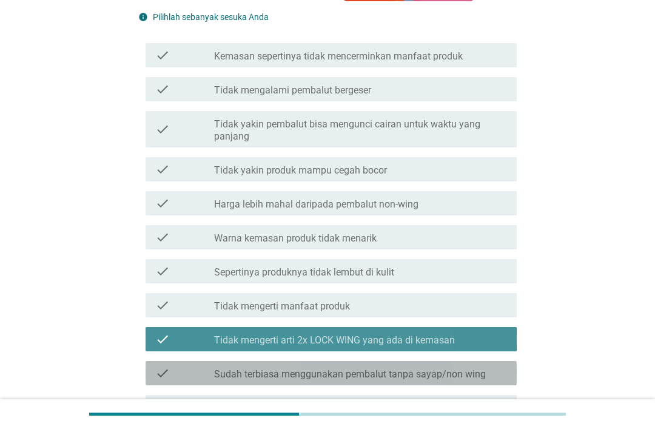
click at [165, 362] on div "check check_box_outline_blank Sudah terbiasa menggunakan pembalut tanpa sayap/n…" at bounding box center [331, 373] width 371 height 24
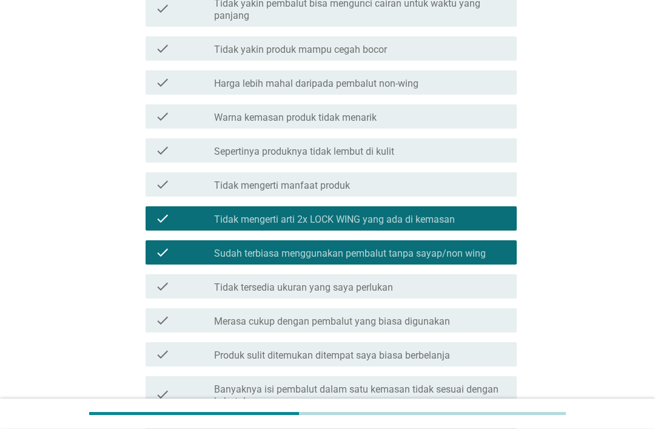
scroll to position [439, 0]
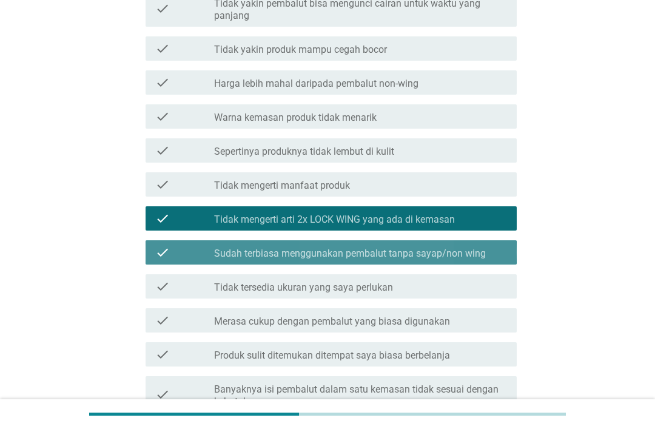
click at [165, 255] on icon "check" at bounding box center [162, 252] width 15 height 15
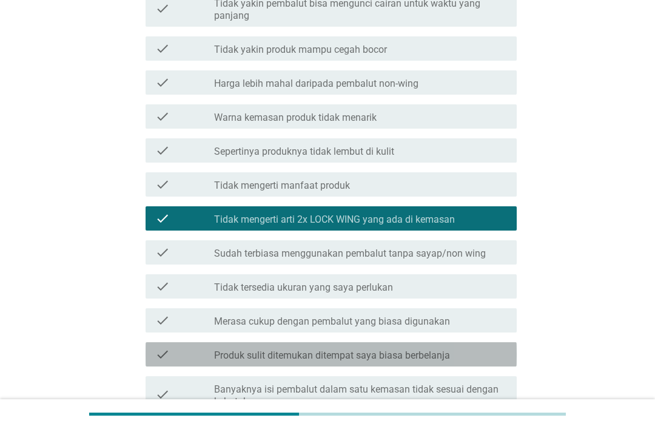
click at [167, 348] on icon "check" at bounding box center [162, 354] width 15 height 15
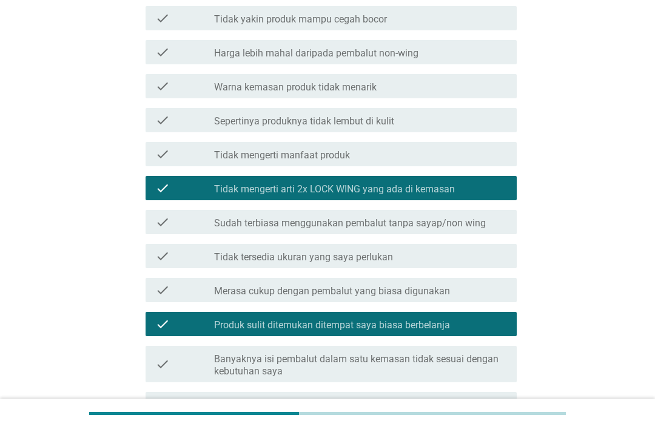
scroll to position [470, 0]
click at [370, 256] on label "Tidak tersedia ukuran yang saya perlukan" at bounding box center [303, 257] width 179 height 12
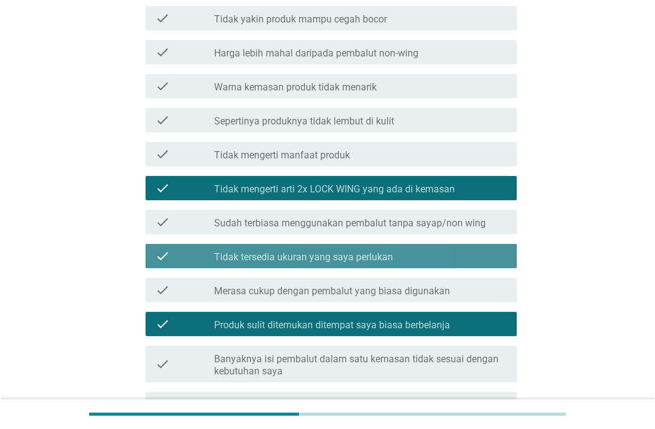
click at [409, 260] on div "check_box Tidak tersedia ukuran yang saya perlukan" at bounding box center [360, 256] width 293 height 15
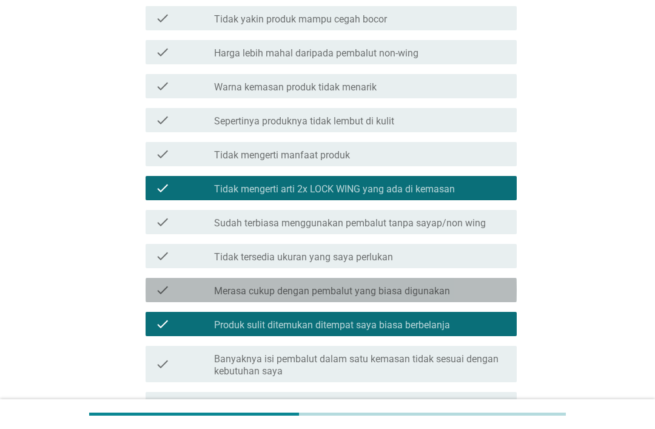
click at [437, 286] on label "Merasa cukup dengan pembalut yang biasa digunakan" at bounding box center [332, 291] width 236 height 12
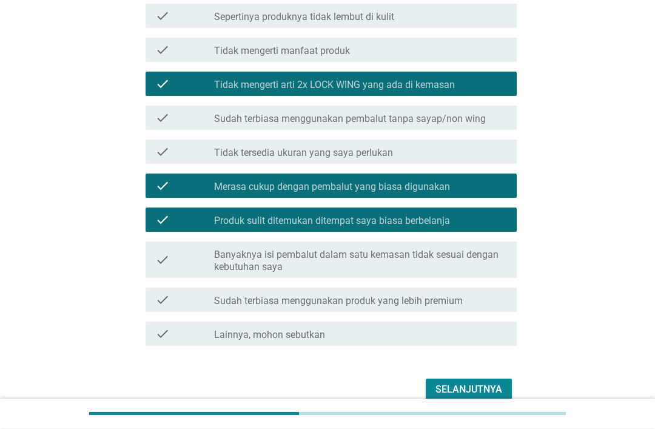
scroll to position [593, 0]
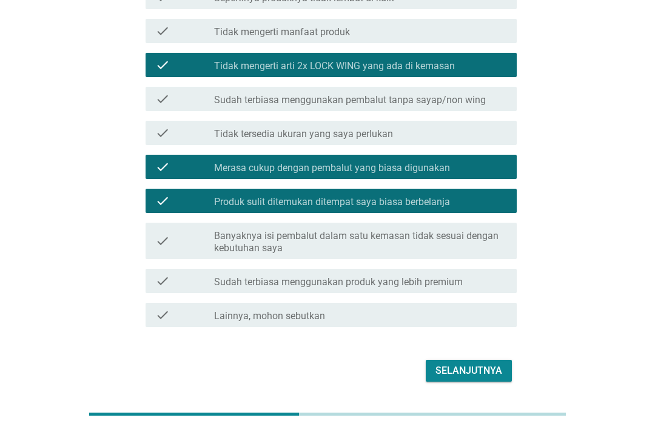
click at [478, 377] on div "Selanjutnya" at bounding box center [469, 370] width 67 height 15
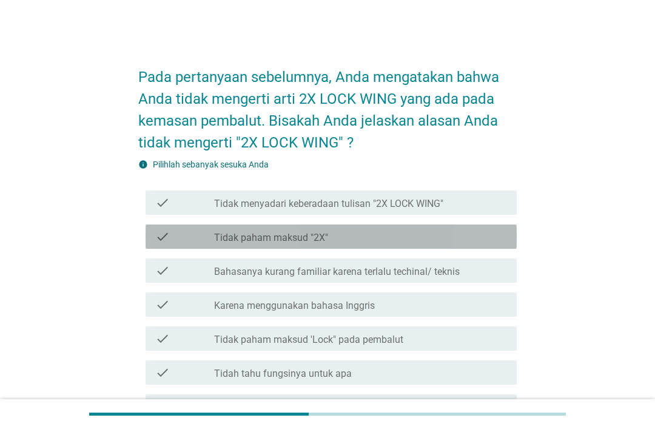
click at [281, 233] on label "Tidak paham maksud "2X"" at bounding box center [271, 238] width 114 height 12
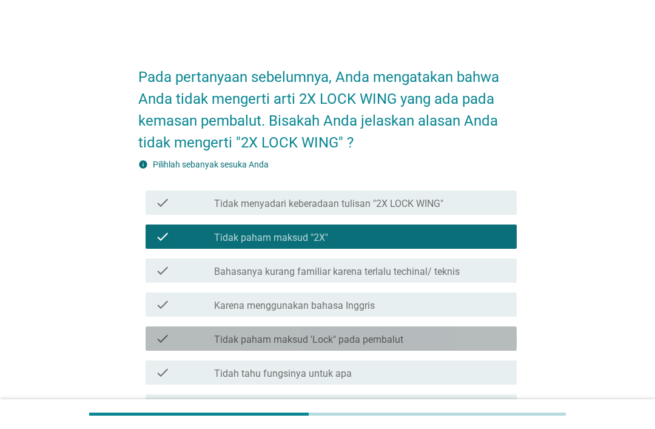
click at [249, 345] on label "Tidak paham maksud 'Lock" pada pembalut" at bounding box center [308, 340] width 189 height 12
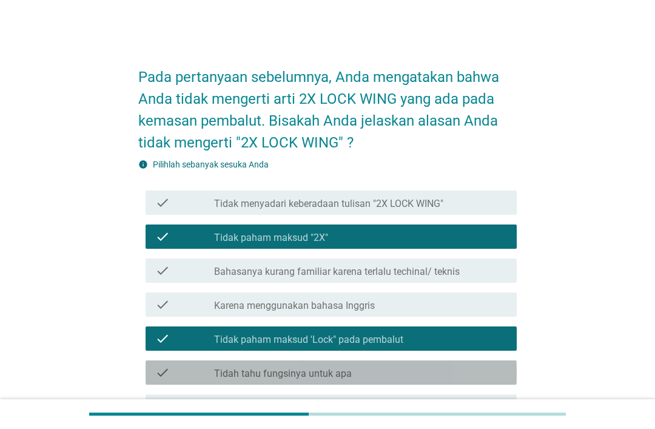
click at [258, 365] on div "check_box_outline_blank Tidah tahu fungsinya untuk apa" at bounding box center [360, 372] width 293 height 15
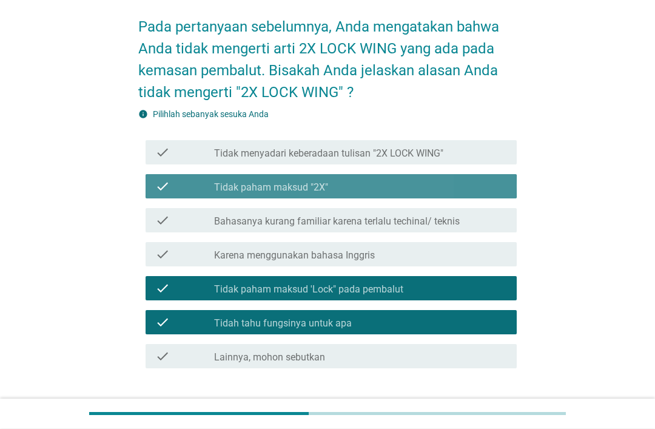
scroll to position [92, 0]
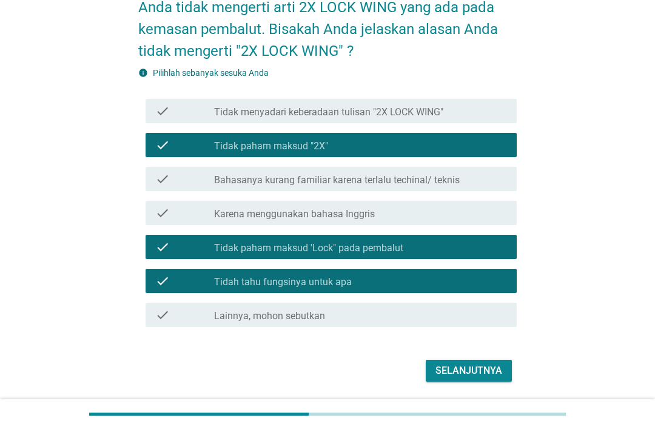
click at [477, 366] on div "Selanjutnya" at bounding box center [469, 370] width 67 height 15
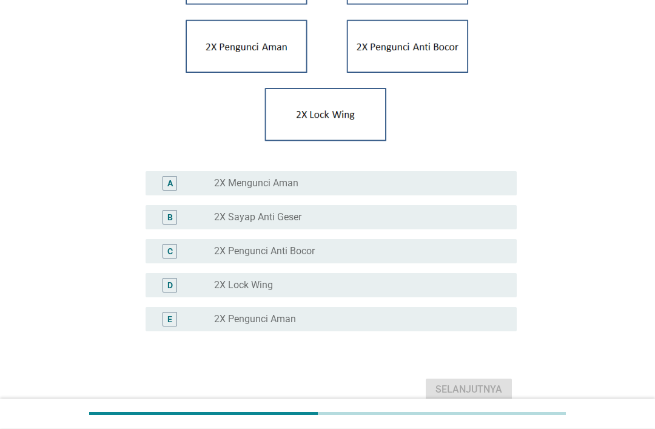
scroll to position [182, 0]
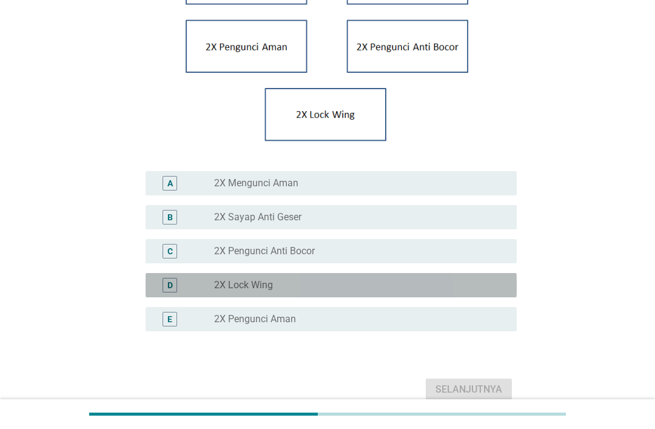
click at [309, 291] on div "radio_button_unchecked 2X Lock Wing" at bounding box center [355, 285] width 283 height 12
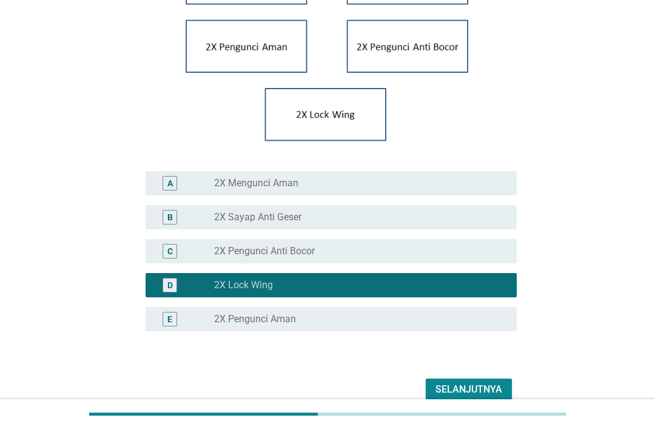
click at [464, 397] on div "Selanjutnya" at bounding box center [469, 389] width 67 height 15
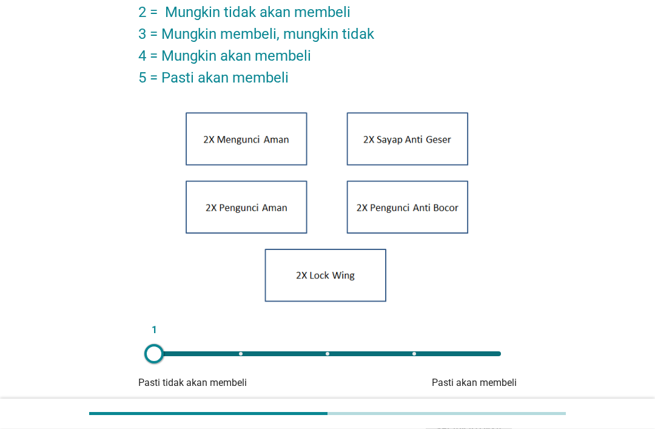
scroll to position [196, 0]
type input "4"
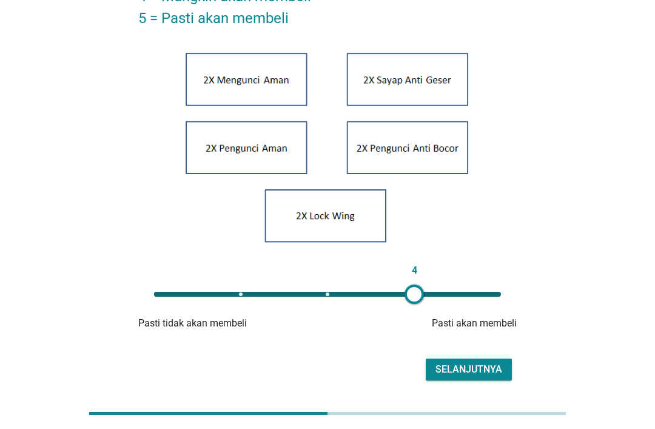
scroll to position [271, 0]
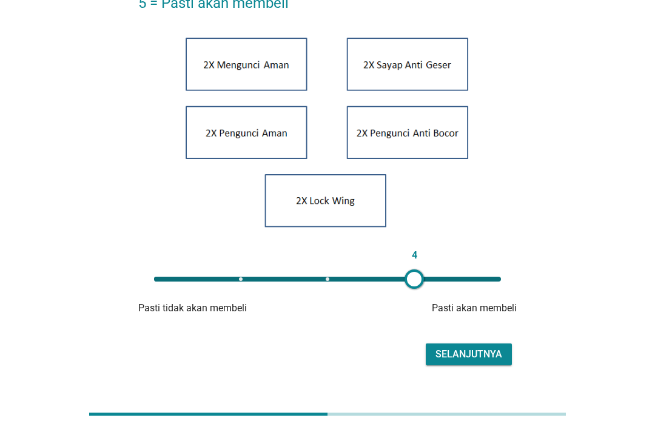
click at [475, 362] on div "Selanjutnya" at bounding box center [469, 354] width 67 height 15
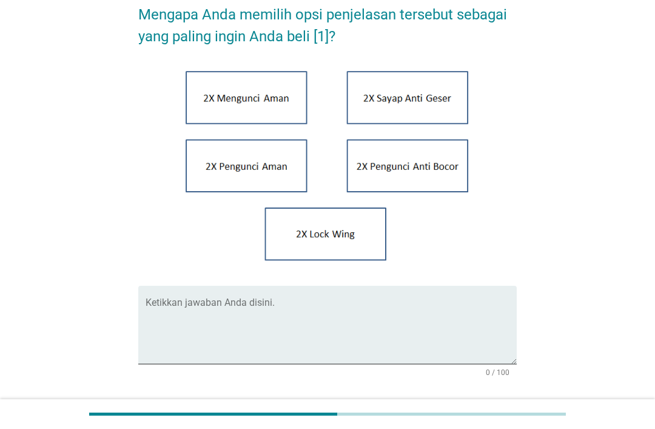
scroll to position [64, 0]
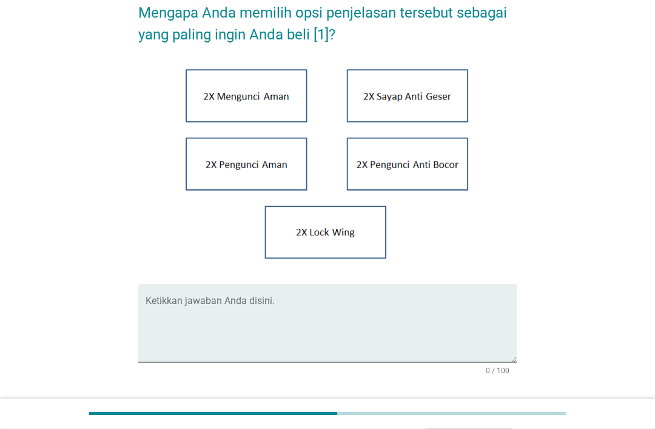
click at [206, 363] on textarea "Ketikkan jawaban Anda disini." at bounding box center [331, 331] width 371 height 64
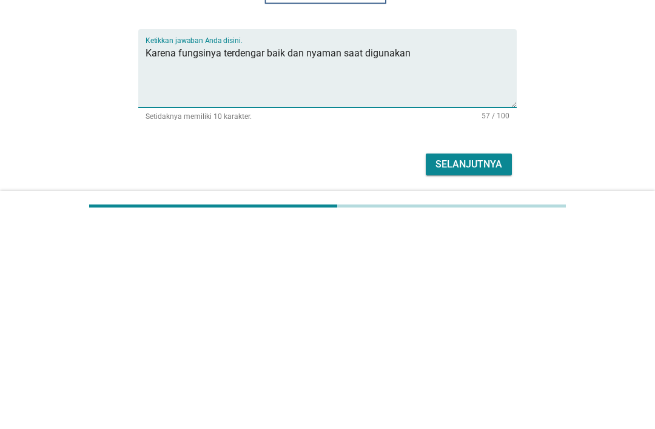
scroll to position [169, 0]
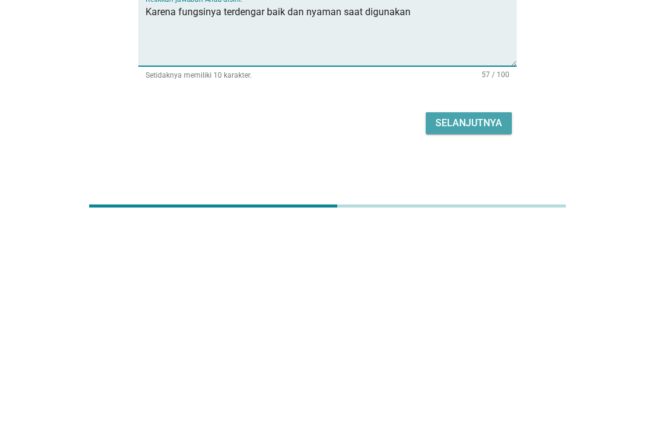
type textarea "Karena fungsinya terdengar baik dan nyaman saat digunakan"
click at [485, 324] on div "Selanjutnya" at bounding box center [469, 331] width 67 height 15
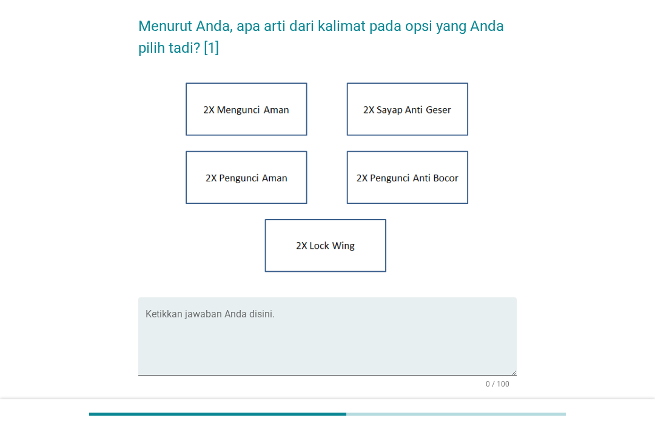
scroll to position [59, 0]
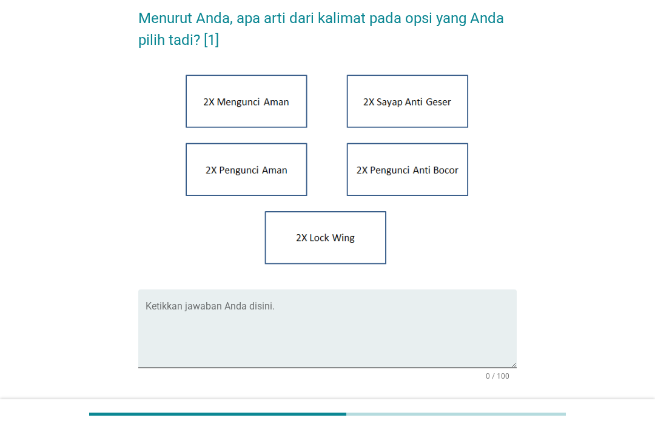
click at [260, 368] on textarea "Ketikkan jawaban Anda disini." at bounding box center [331, 336] width 371 height 64
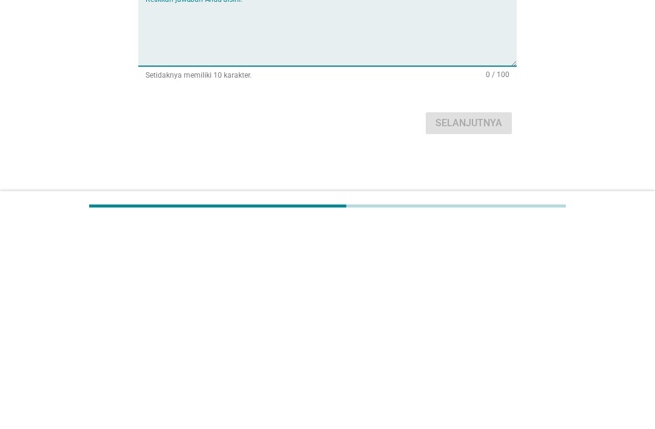
scroll to position [169, 0]
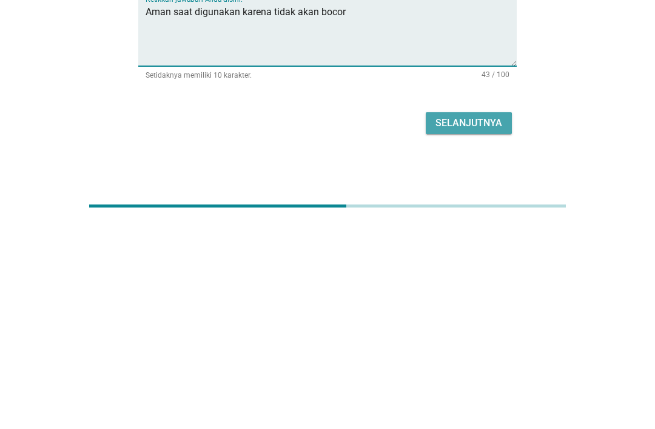
type textarea "Aman saat digunakan karena tidak akan bocor"
click at [491, 324] on div "Selanjutnya" at bounding box center [469, 331] width 67 height 15
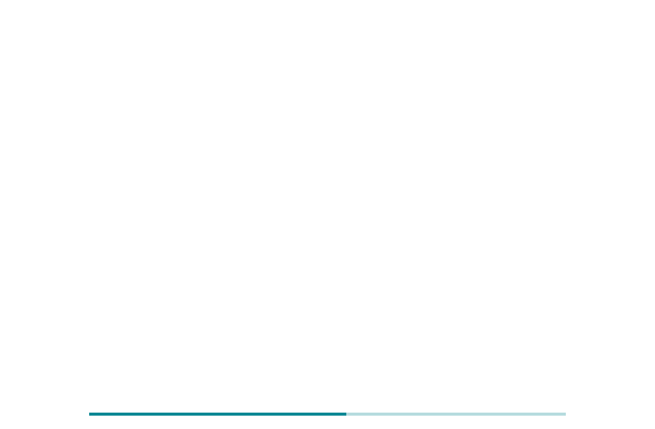
scroll to position [0, 0]
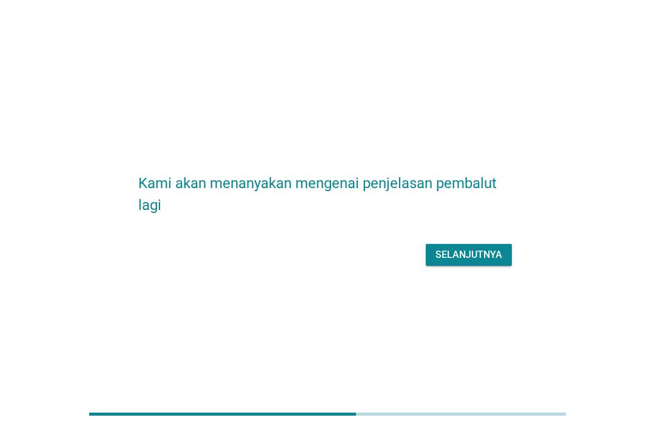
click at [485, 262] on div "Selanjutnya" at bounding box center [469, 255] width 67 height 15
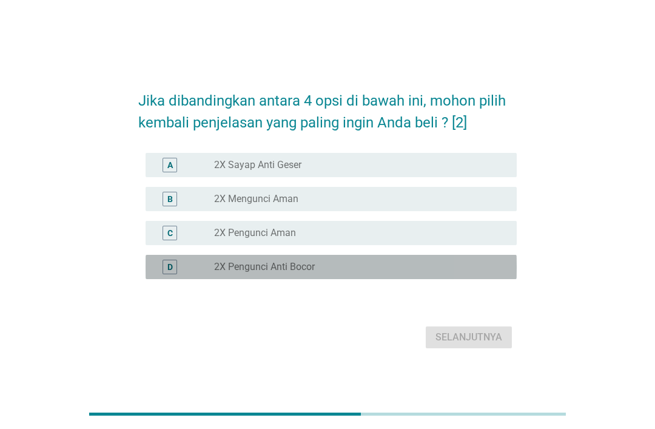
click at [286, 273] on label "2X Pengunci Anti Bocor" at bounding box center [264, 267] width 101 height 12
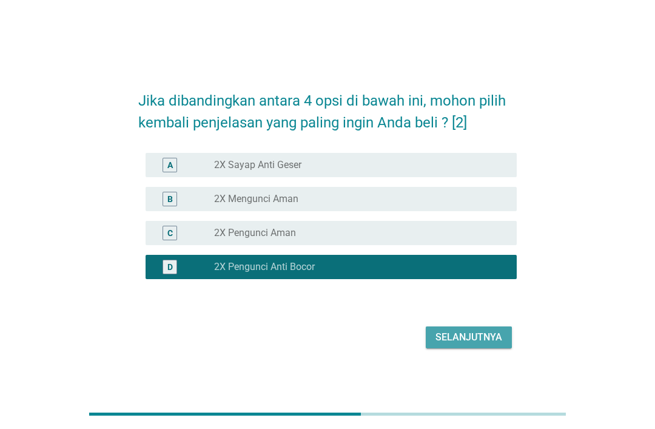
click at [482, 345] on div "Selanjutnya" at bounding box center [469, 337] width 67 height 15
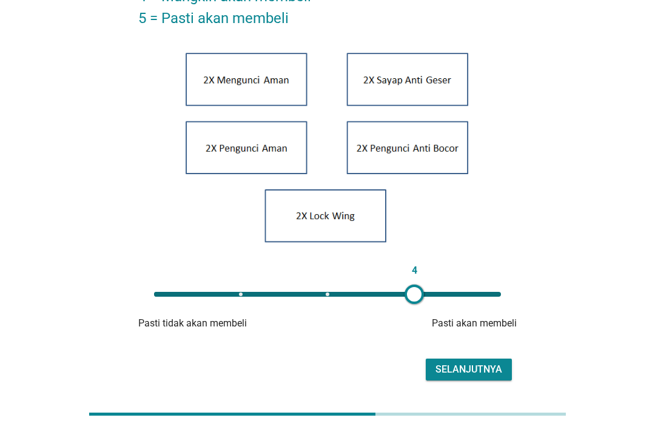
scroll to position [234, 0]
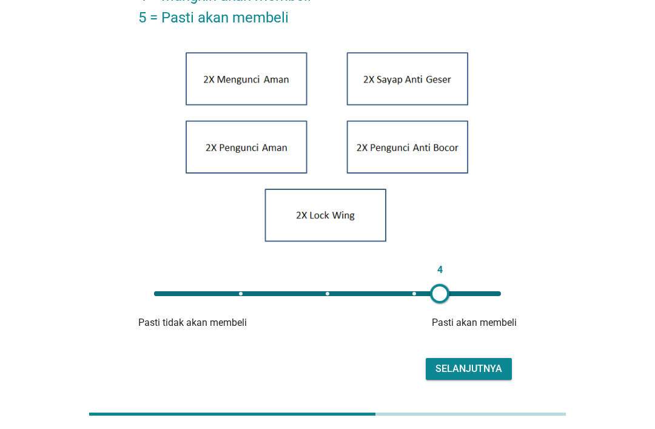
type input "5"
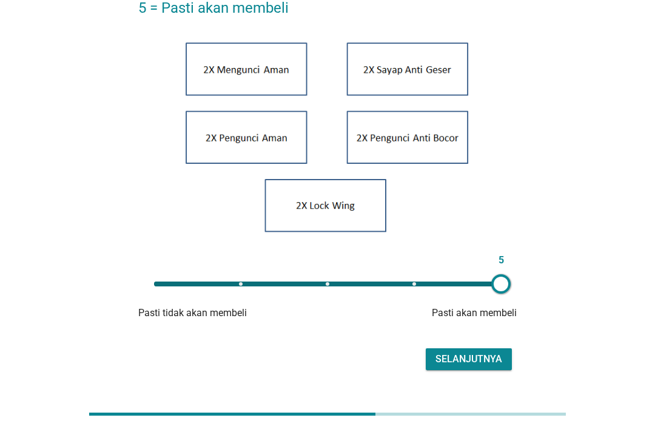
scroll to position [249, 0]
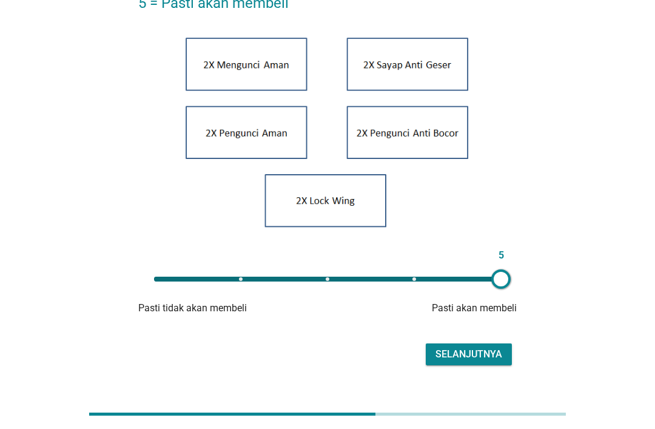
click at [465, 362] on div "Selanjutnya" at bounding box center [469, 354] width 67 height 15
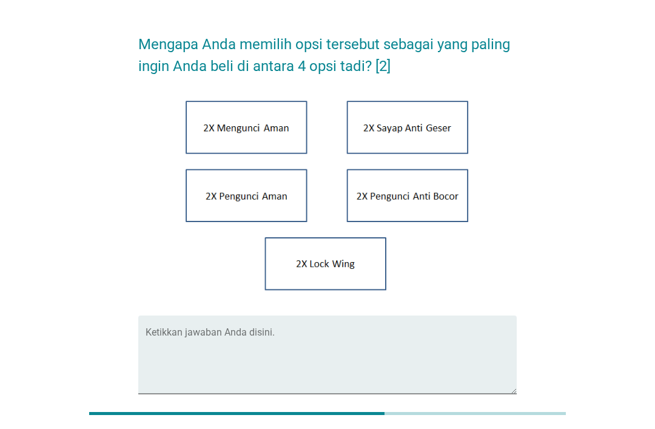
scroll to position [33, 0]
click at [315, 391] on textarea "Ketikkan jawaban Anda disini." at bounding box center [331, 362] width 371 height 64
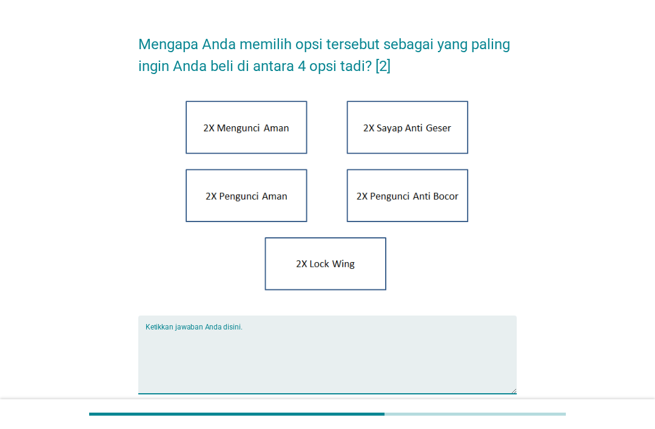
scroll to position [92, 0]
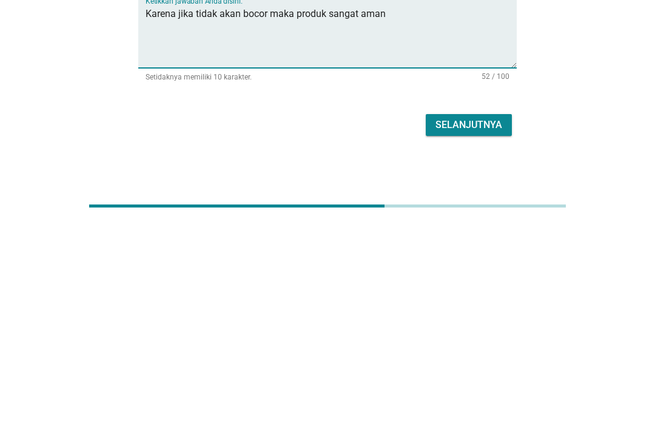
type textarea "Karena jika tidak akan bocor maka produk sangat aman"
click at [469, 326] on div "Selanjutnya" at bounding box center [469, 333] width 67 height 15
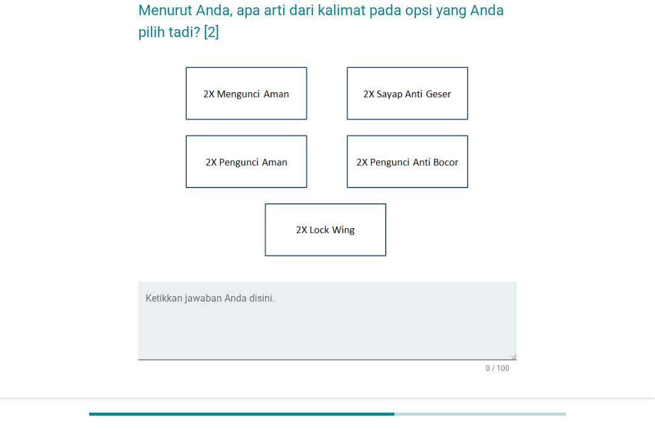
scroll to position [67, 0]
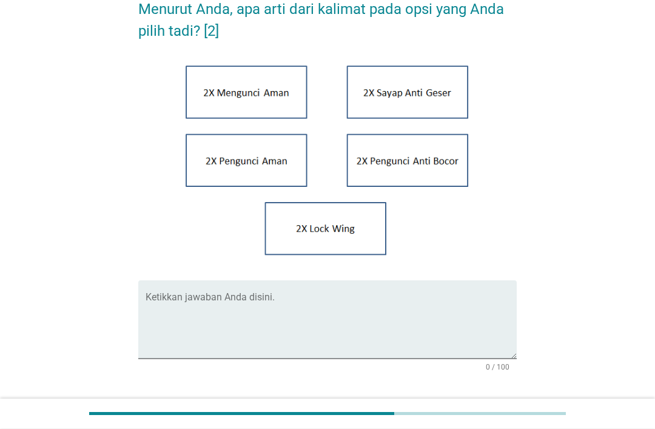
click at [169, 353] on textarea "Ketikkan jawaban Anda disini." at bounding box center [331, 327] width 371 height 64
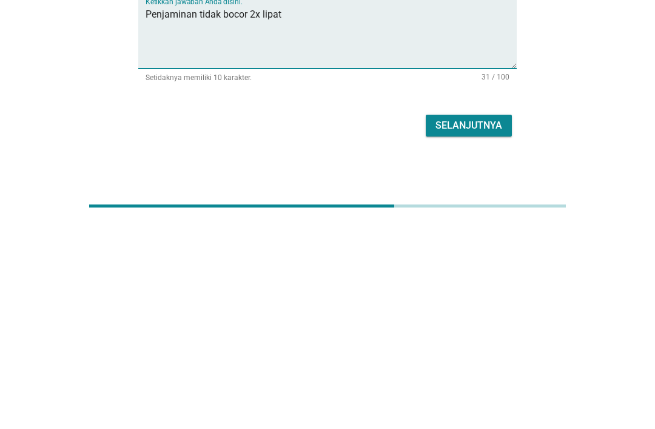
type textarea "Penjaminan tidak bocor 2x lipat"
click at [461, 326] on div "Selanjutnya" at bounding box center [469, 333] width 67 height 15
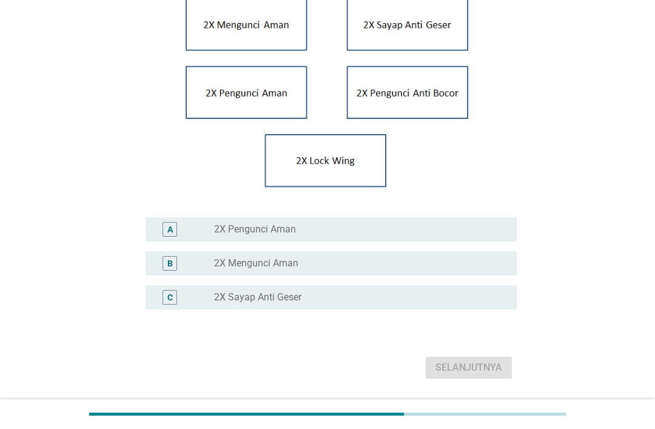
scroll to position [137, 0]
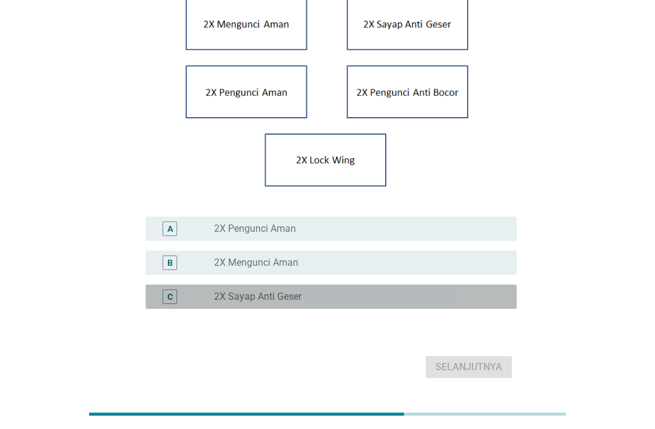
click at [277, 303] on label "⁠2X Sayap Anti Geser" at bounding box center [257, 297] width 87 height 12
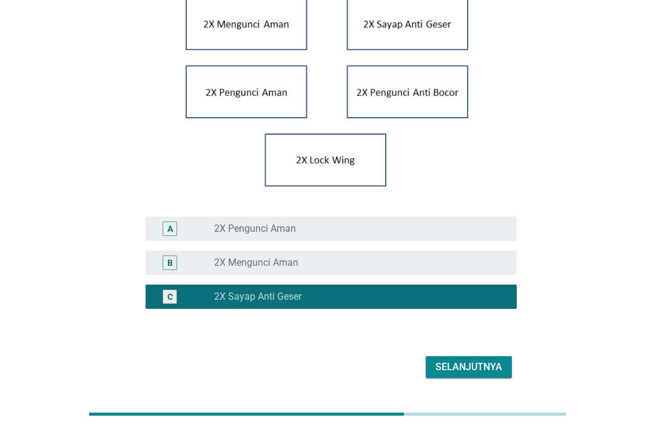
click at [474, 374] on div "Selanjutnya" at bounding box center [469, 367] width 67 height 15
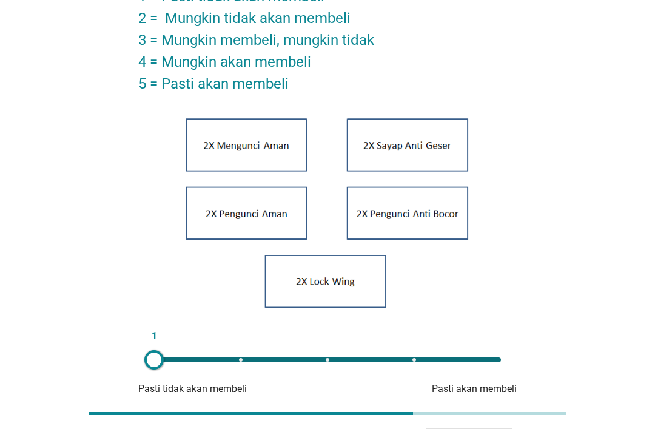
scroll to position [249, 0]
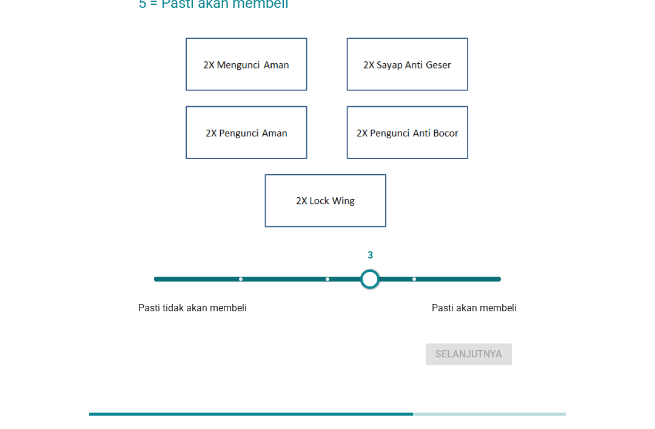
type input "5"
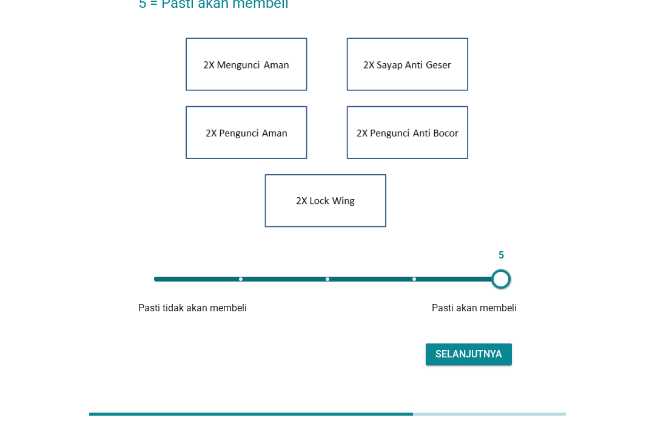
click at [473, 362] on div "Selanjutnya" at bounding box center [469, 354] width 67 height 15
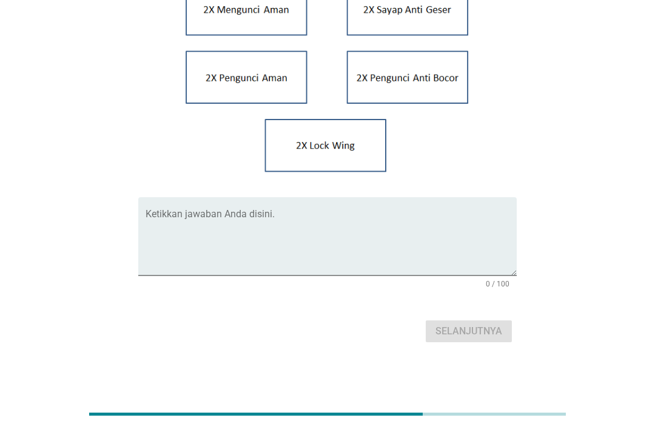
scroll to position [0, 0]
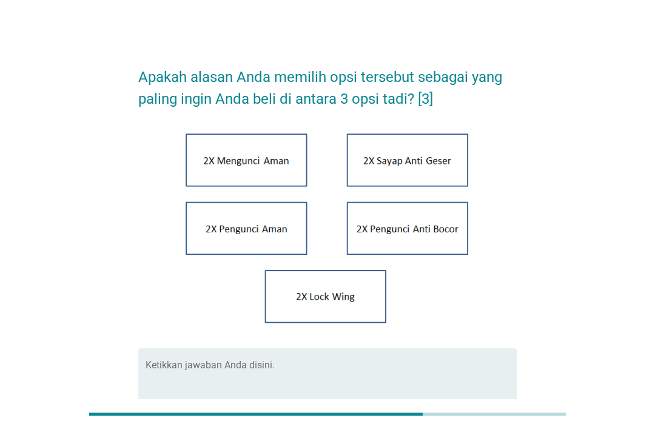
click at [311, 388] on textarea "Ketikkan jawaban Anda disini." at bounding box center [331, 395] width 371 height 64
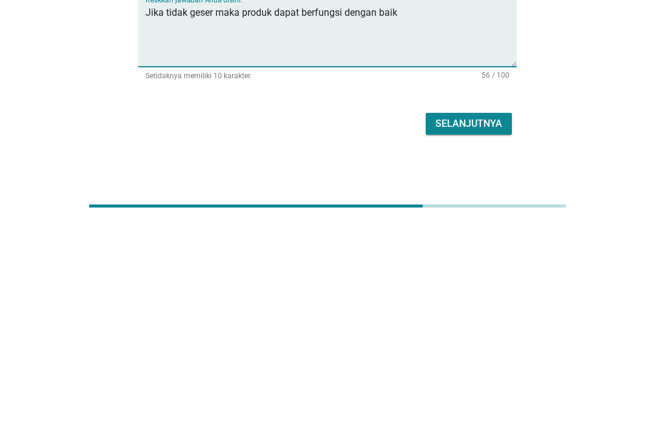
type textarea "Jika tidak geser maka produk dapat berfungsi dengan baik"
click at [482, 325] on div "Selanjutnya" at bounding box center [469, 332] width 67 height 15
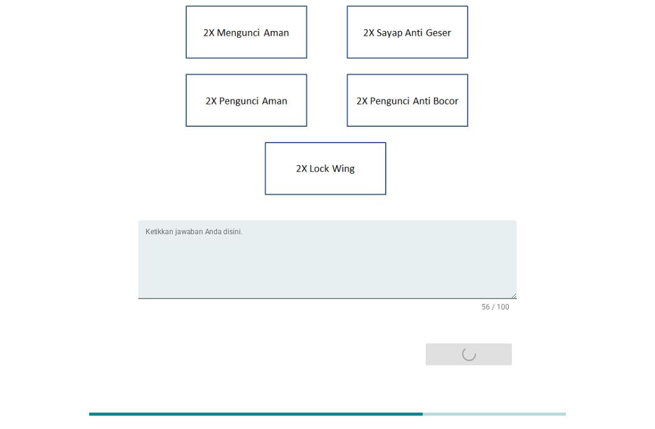
scroll to position [0, 0]
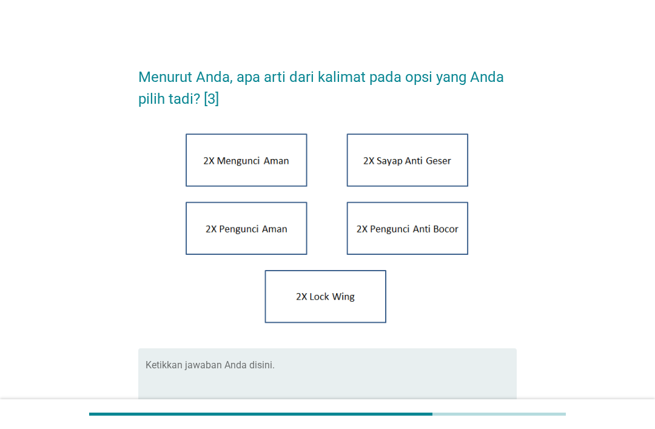
click at [342, 400] on textarea "Ketikkan jawaban Anda disini." at bounding box center [331, 395] width 371 height 64
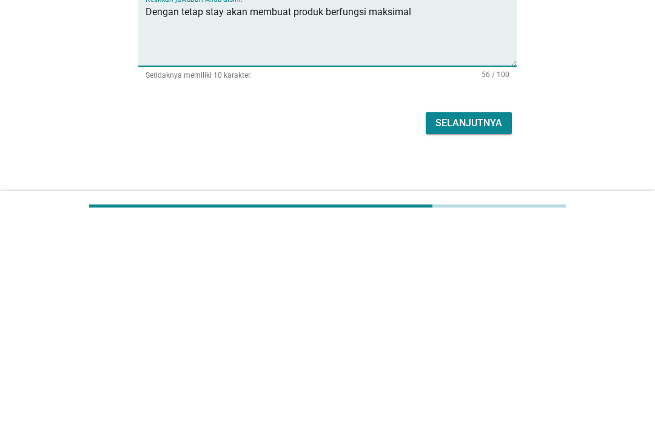
scroll to position [169, 0]
type textarea "Dengan tetap stay akan membuat produk berfungsi maksimal"
click at [505, 320] on button "Selanjutnya" at bounding box center [469, 331] width 86 height 22
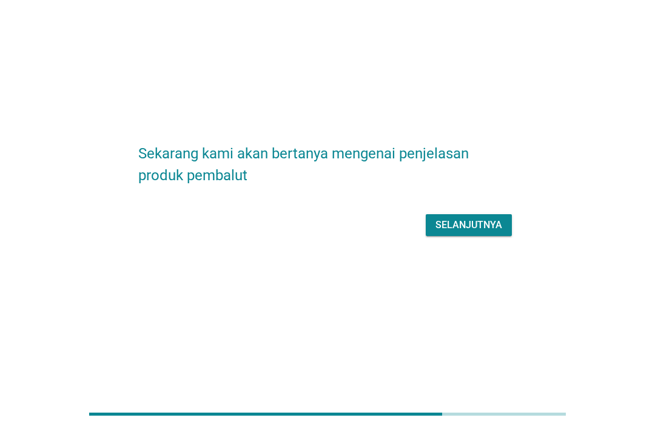
scroll to position [0, 0]
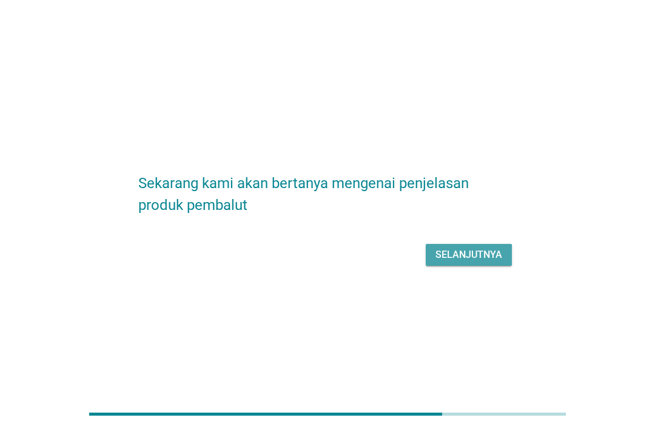
click at [475, 262] on div "Selanjutnya" at bounding box center [469, 255] width 67 height 15
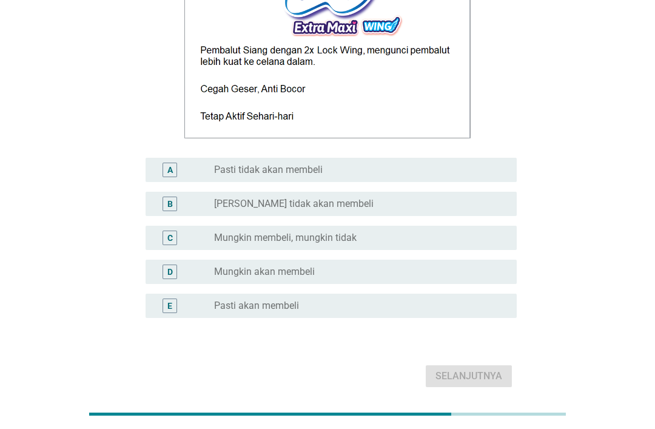
scroll to position [195, 0]
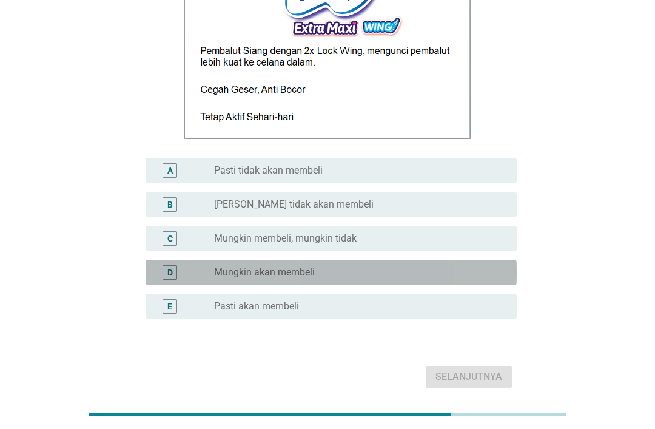
click at [446, 278] on div "radio_button_unchecked Mungkin akan membeli" at bounding box center [355, 272] width 283 height 12
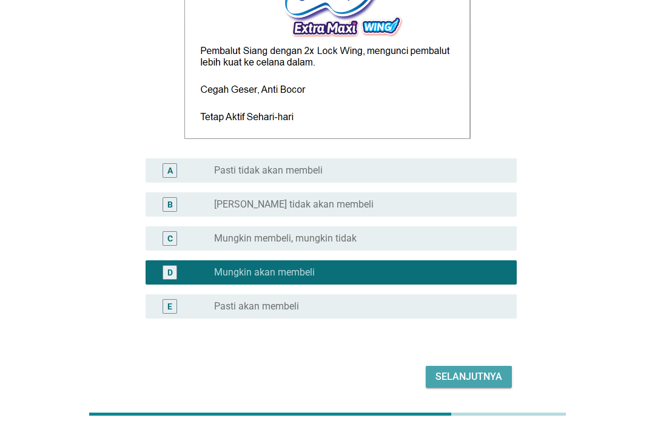
click at [490, 384] on div "Selanjutnya" at bounding box center [469, 376] width 67 height 15
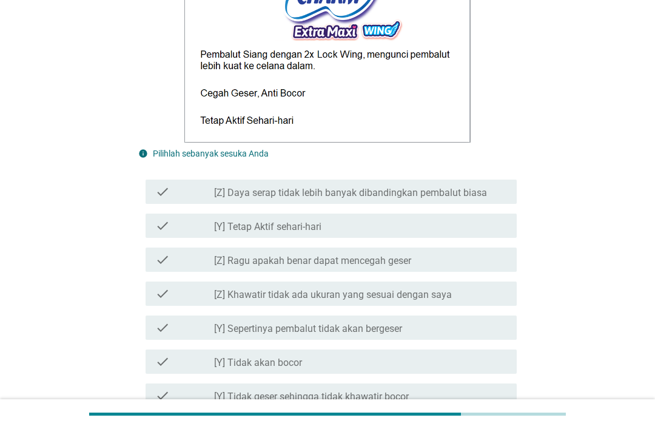
scroll to position [388, 0]
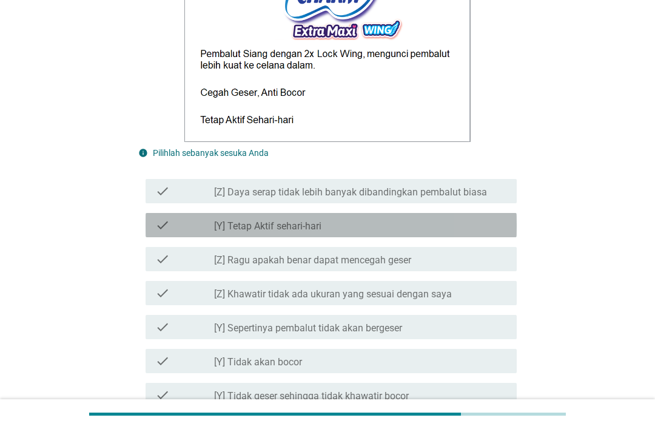
click at [496, 232] on div "check_box_outline_blank [Y] Tetap Aktif sehari-hari" at bounding box center [360, 225] width 293 height 15
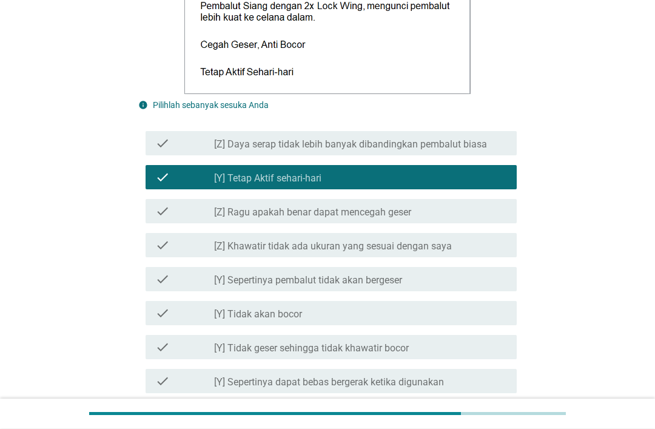
scroll to position [436, 0]
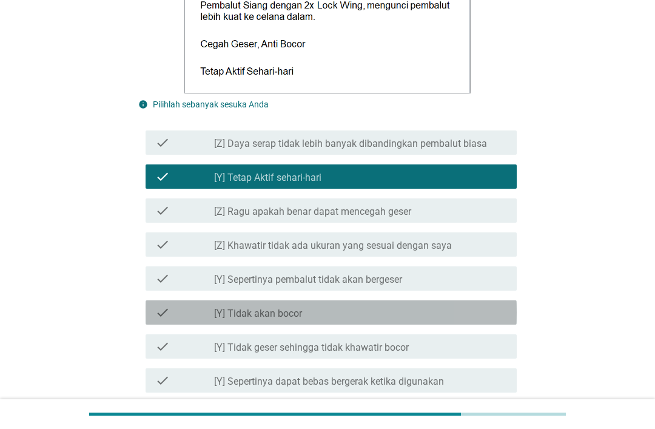
click at [476, 320] on div "check_box_outline_blank [Y] Tidak akan bocor" at bounding box center [360, 312] width 293 height 15
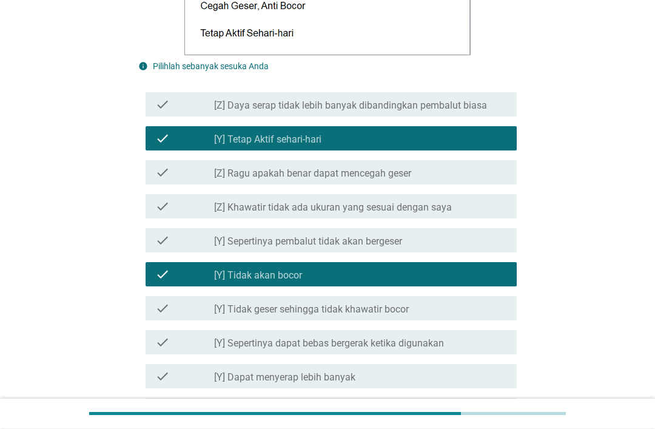
scroll to position [475, 0]
click at [480, 315] on div "check_box_outline_blank [Y] Tidak geser sehingga tidak khawatir bocor" at bounding box center [360, 308] width 293 height 15
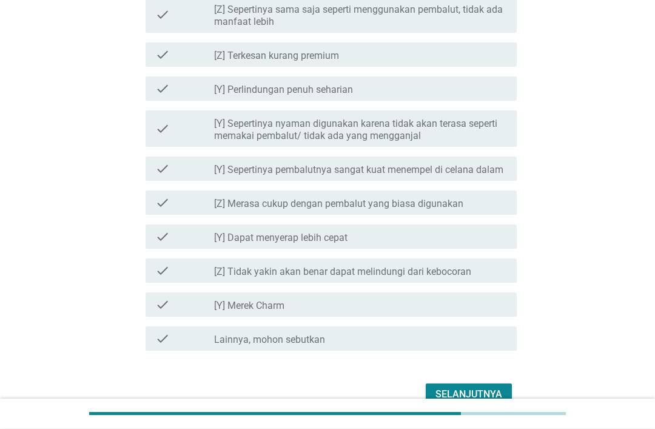
scroll to position [1226, 0]
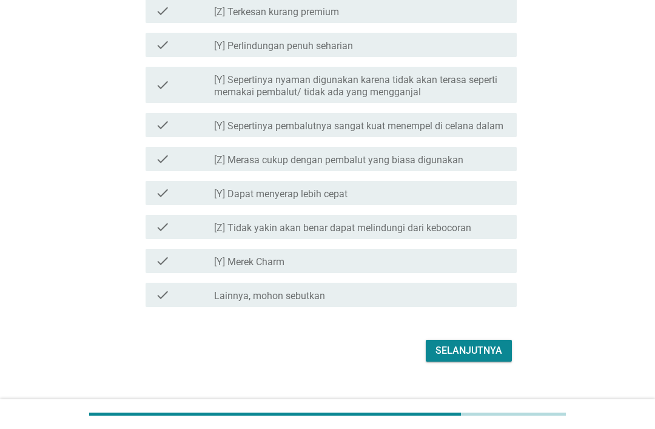
click at [502, 362] on button "Selanjutnya" at bounding box center [469, 351] width 86 height 22
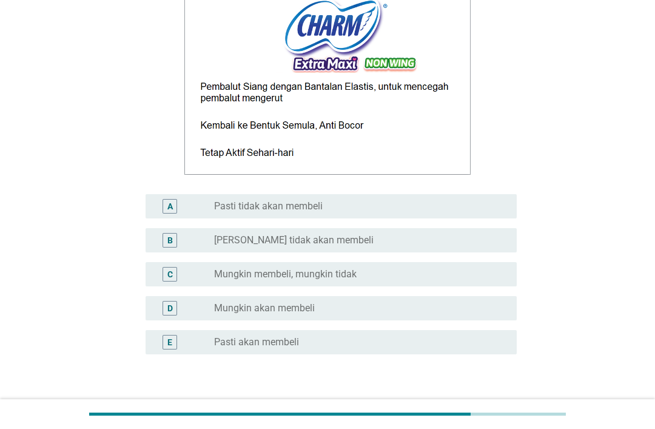
scroll to position [158, 0]
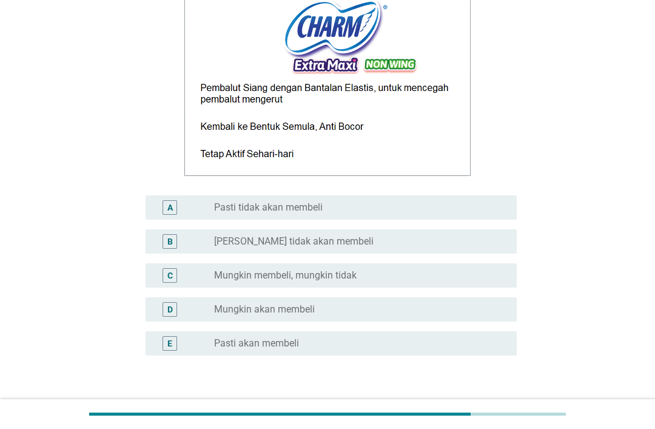
click at [448, 322] on div "D radio_button_unchecked Mungkin akan membeli" at bounding box center [331, 309] width 371 height 24
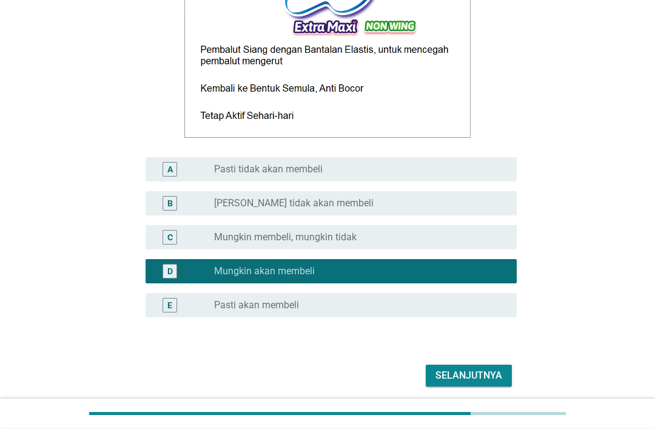
scroll to position [196, 0]
click at [493, 383] on div "Selanjutnya" at bounding box center [469, 375] width 67 height 15
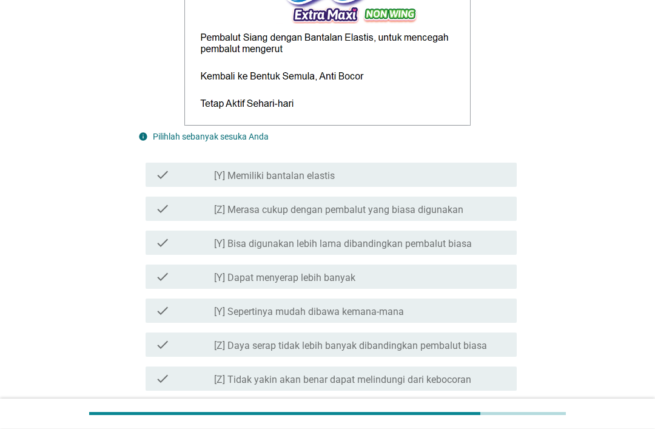
scroll to position [439, 0]
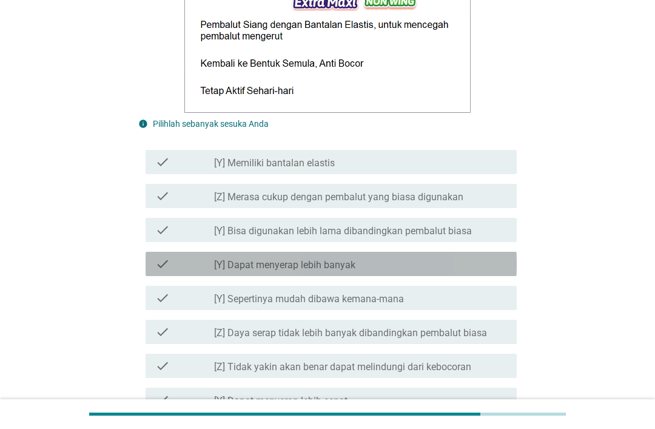
click at [334, 271] on label "[Y] Dapat menyerap lebih banyak" at bounding box center [284, 265] width 141 height 12
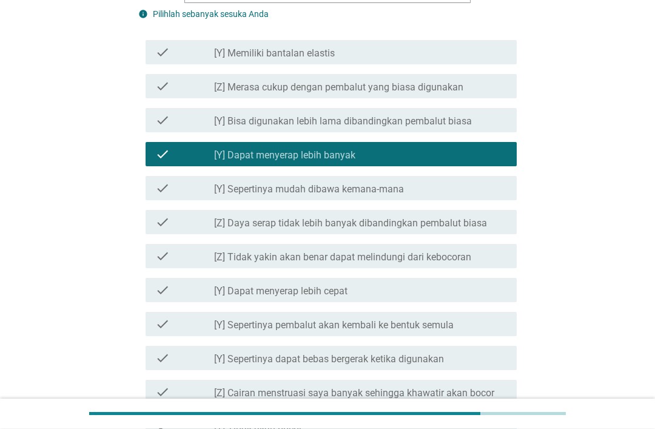
scroll to position [549, 0]
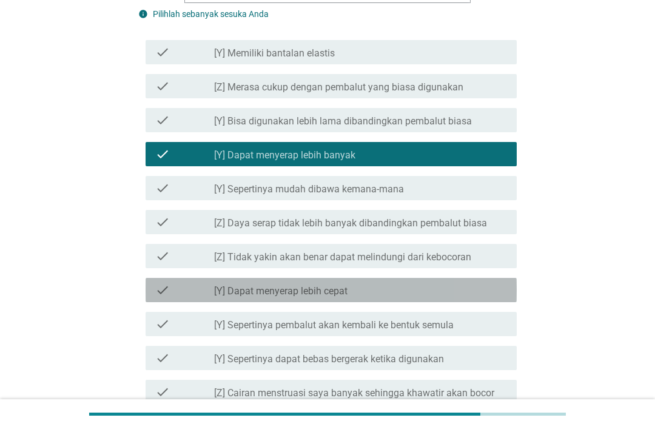
click at [320, 297] on label "[Y] Dapat menyerap lebih cepat" at bounding box center [280, 291] width 133 height 12
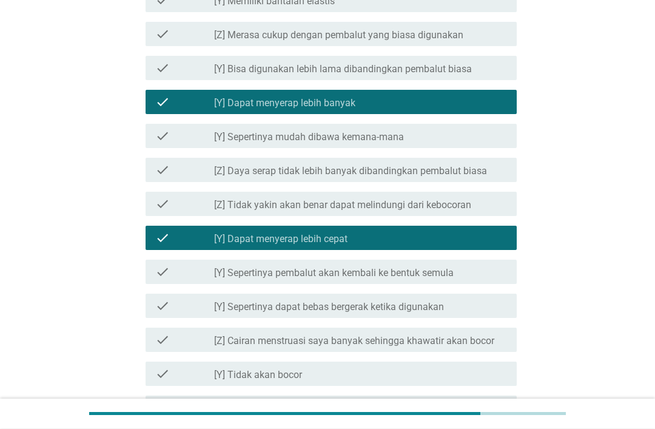
scroll to position [601, 0]
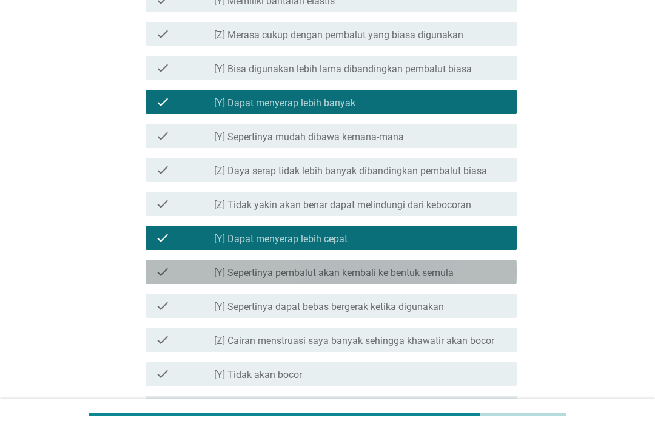
click at [457, 279] on div "check_box_outline_blank [Y] Sepertinya pembalut akan kembali ke bentuk semula" at bounding box center [360, 272] width 293 height 15
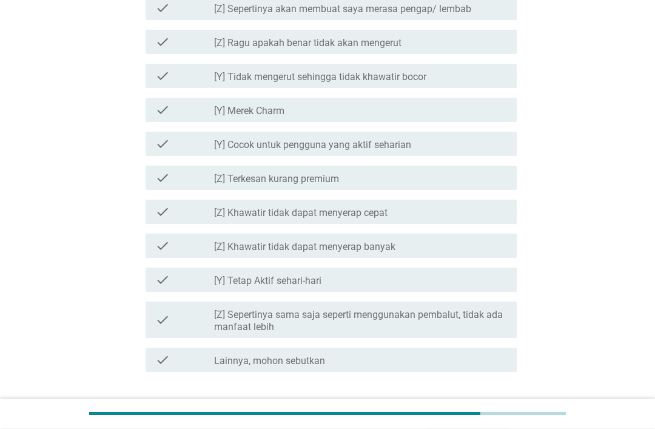
scroll to position [1248, 0]
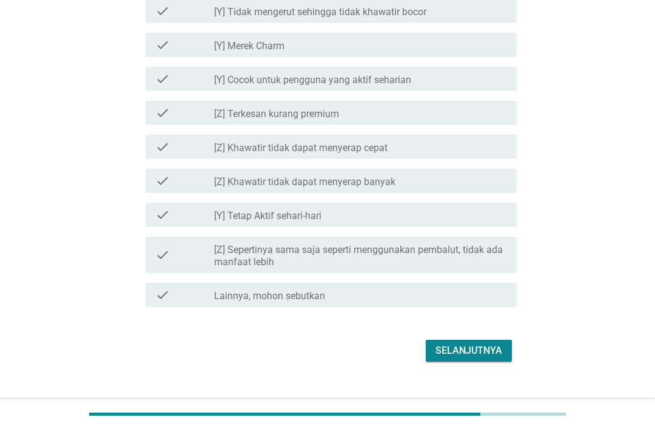
click at [476, 358] on div "Selanjutnya" at bounding box center [469, 350] width 67 height 15
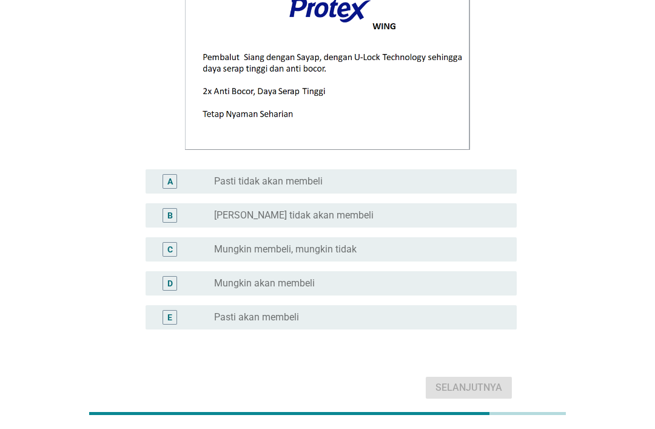
scroll to position [184, 0]
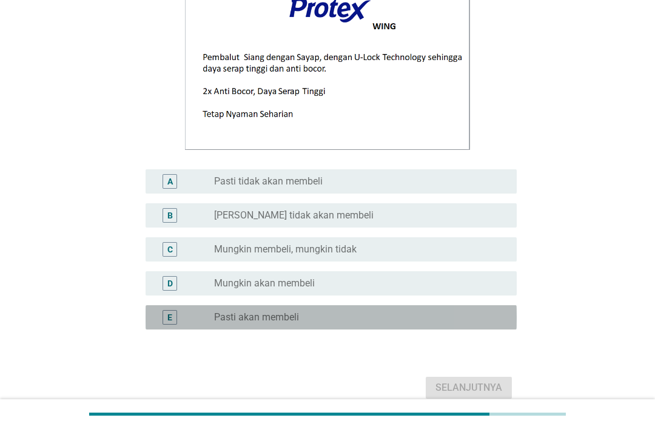
click at [284, 323] on label "Pasti akan membeli" at bounding box center [256, 317] width 85 height 12
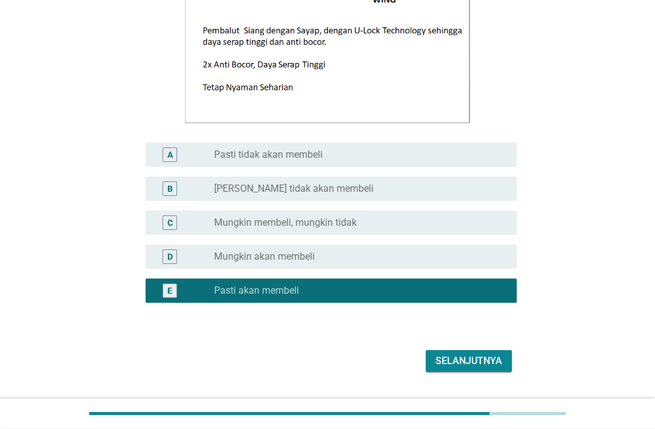
scroll to position [206, 0]
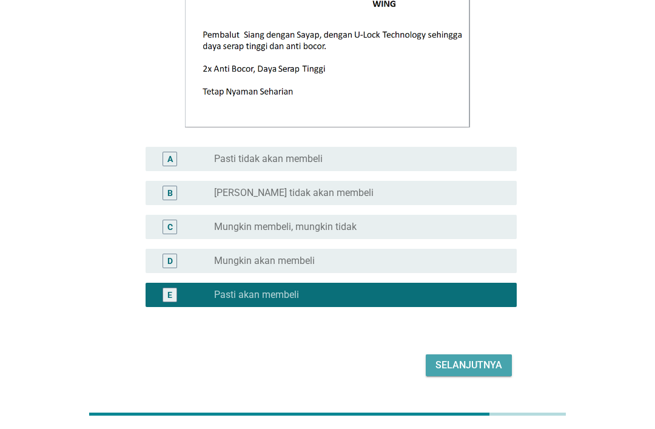
click at [472, 372] on div "Selanjutnya" at bounding box center [469, 365] width 67 height 15
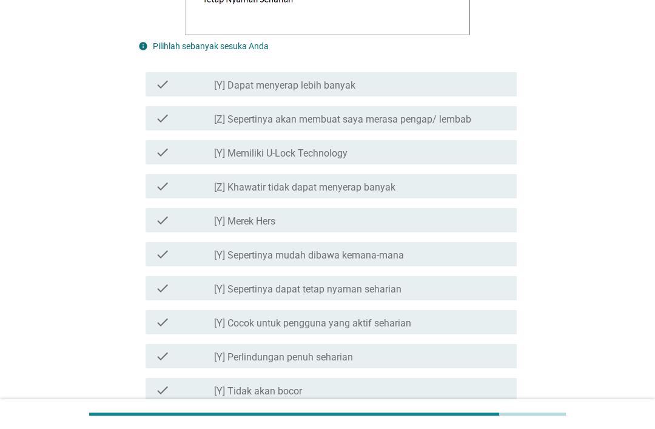
scroll to position [517, 0]
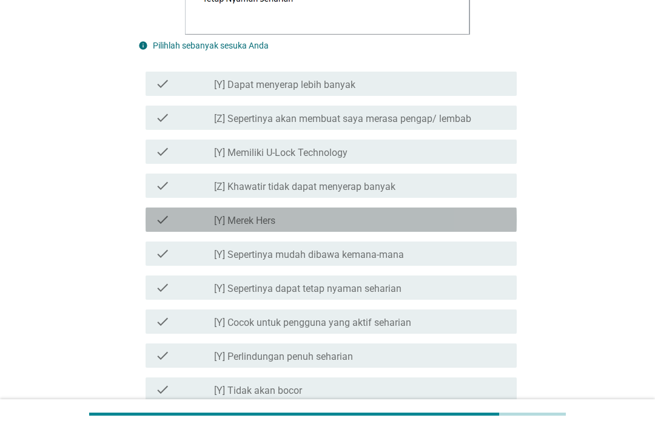
click at [263, 227] on label "[Y] Merek Hers" at bounding box center [244, 221] width 61 height 12
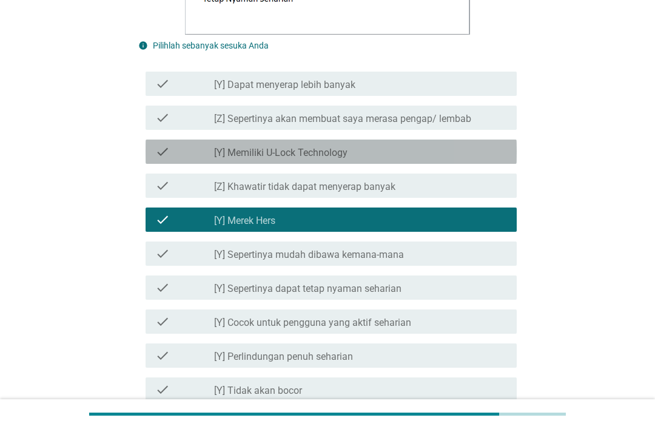
click at [343, 159] on label "[Y] Memiliki U-Lock Technology" at bounding box center [280, 153] width 133 height 12
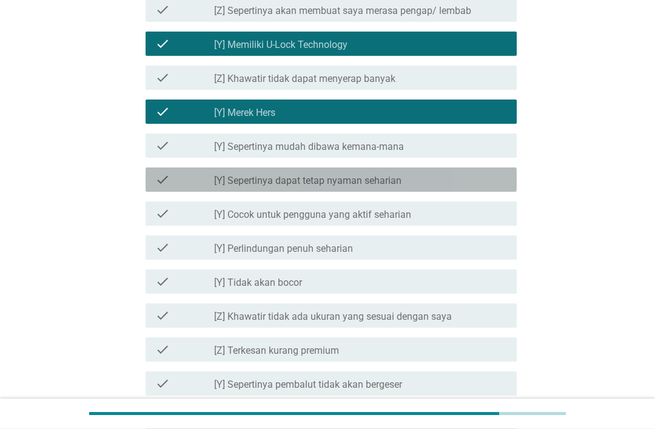
scroll to position [622, 0]
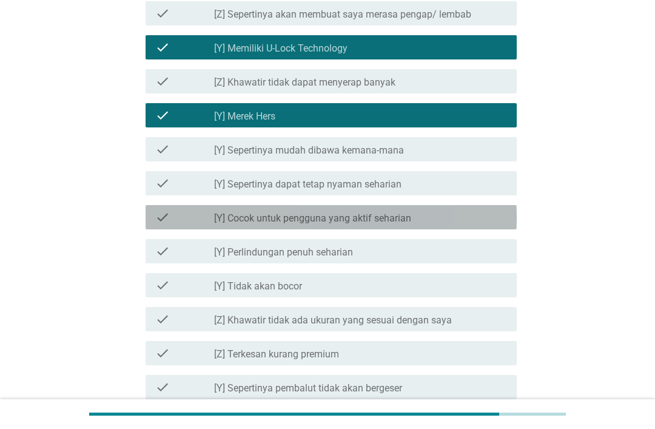
click at [369, 224] on label "[Y] Cocok untuk pengguna yang aktif seharian" at bounding box center [312, 218] width 197 height 12
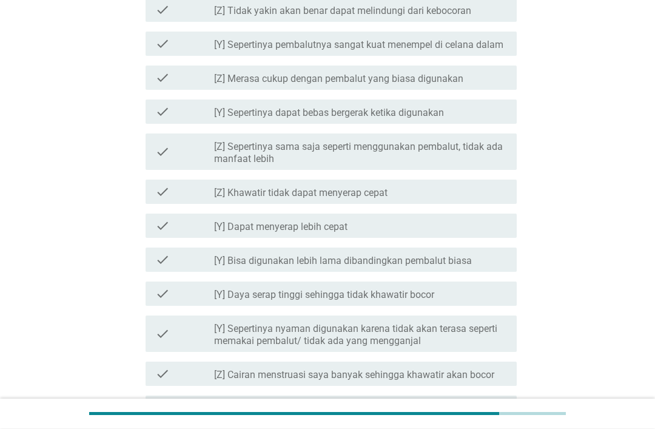
scroll to position [1214, 0]
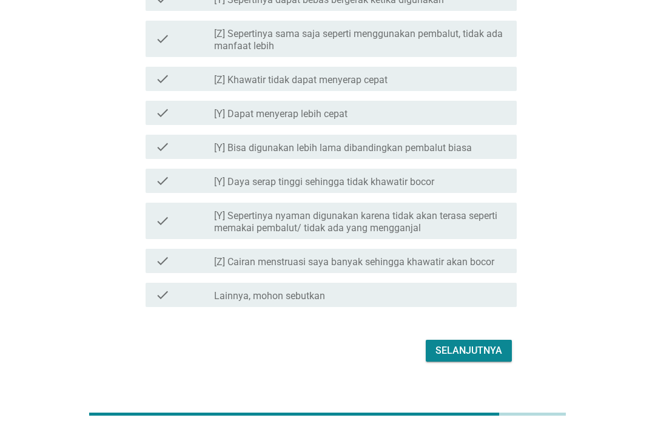
click at [486, 362] on button "Selanjutnya" at bounding box center [469, 351] width 86 height 22
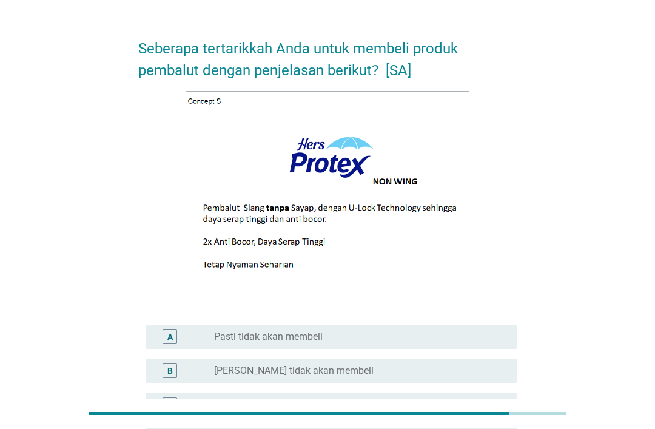
scroll to position [221, 0]
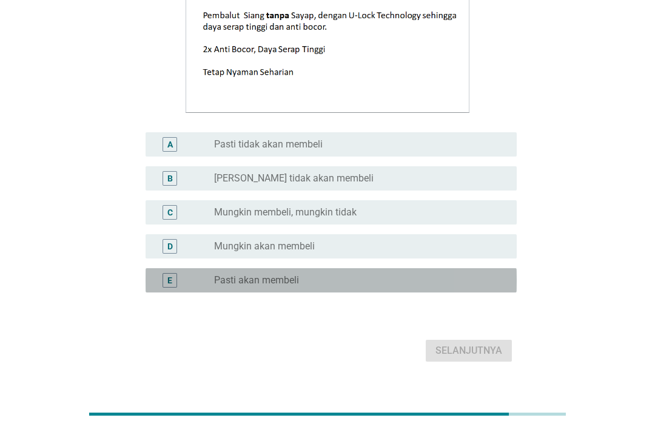
click at [274, 286] on label "Pasti akan membeli" at bounding box center [256, 280] width 85 height 12
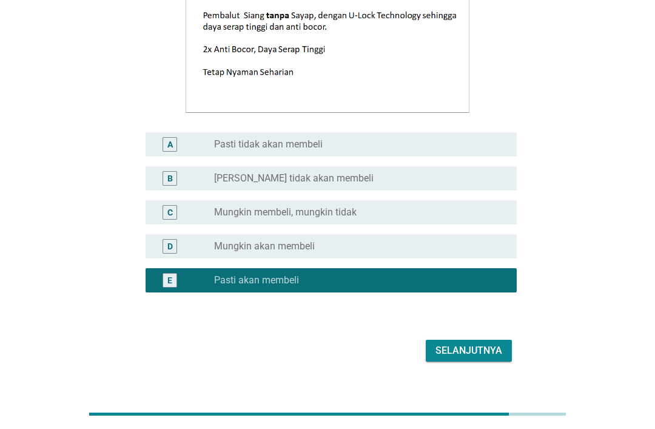
click at [474, 358] on div "Selanjutnya" at bounding box center [469, 350] width 67 height 15
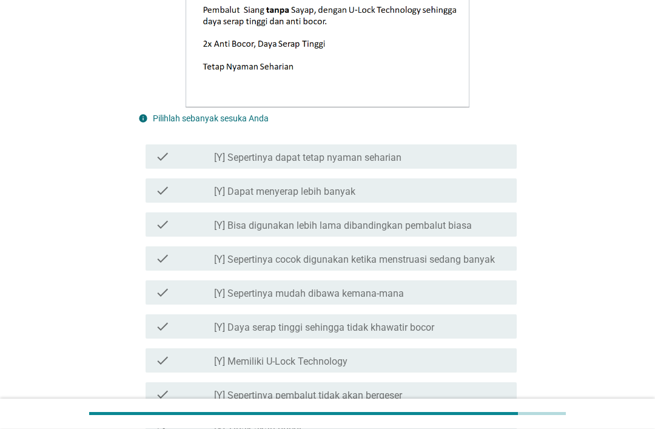
scroll to position [446, 0]
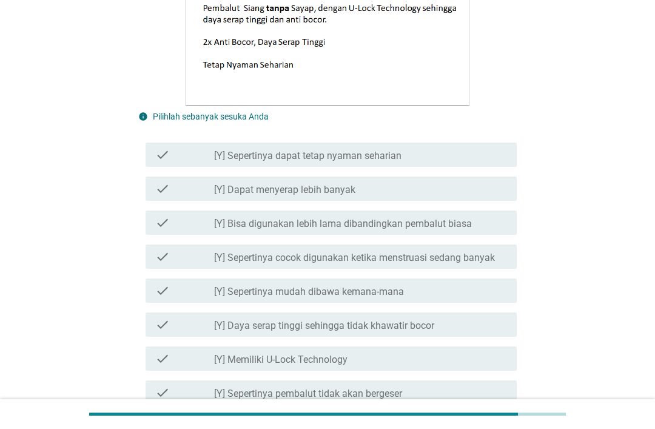
click at [332, 366] on label "[Y] Memiliki U-Lock Technology" at bounding box center [280, 360] width 133 height 12
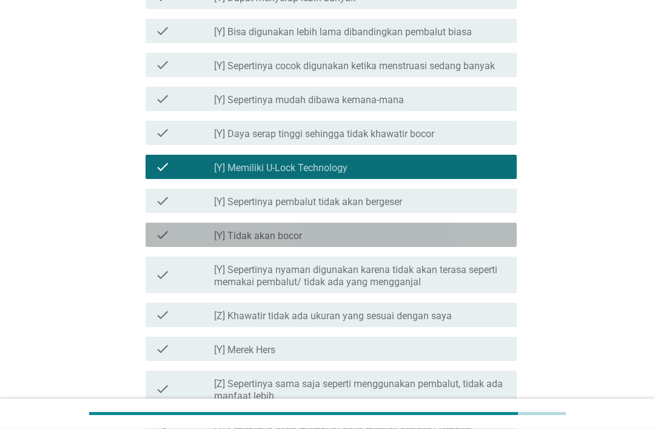
scroll to position [638, 0]
click at [364, 242] on div "check_box_outline_blank [Y] Tidak akan bocor" at bounding box center [360, 235] width 293 height 15
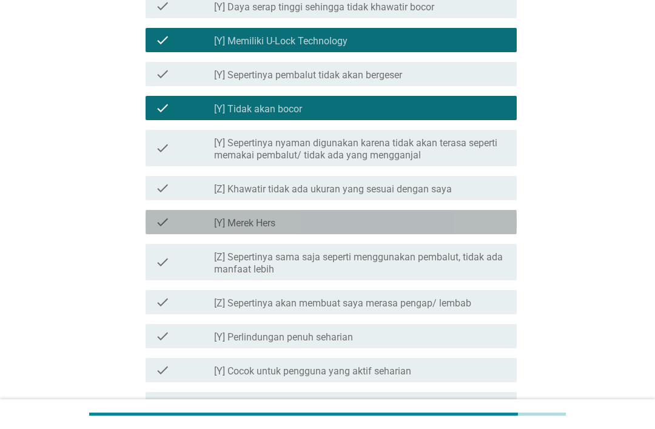
click at [346, 229] on div "check_box_outline_blank [Y] Merek Hers" at bounding box center [360, 222] width 293 height 15
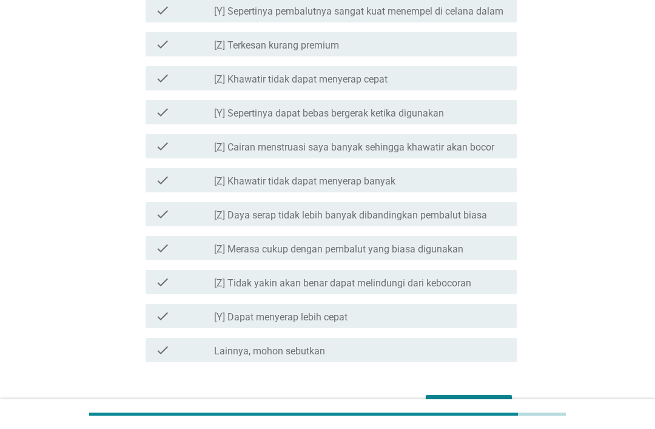
scroll to position [1214, 0]
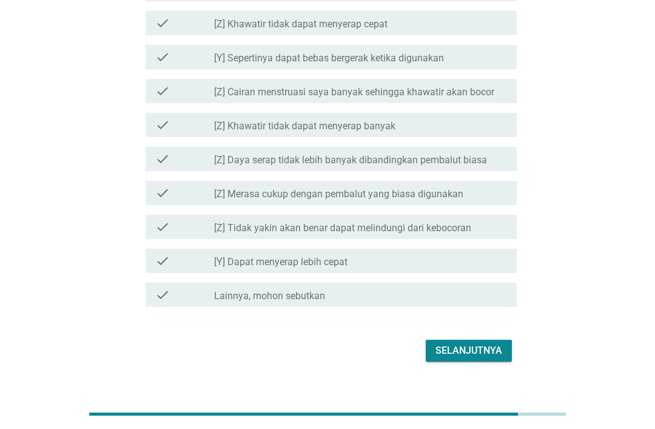
click at [476, 358] on div "Selanjutnya" at bounding box center [469, 350] width 67 height 15
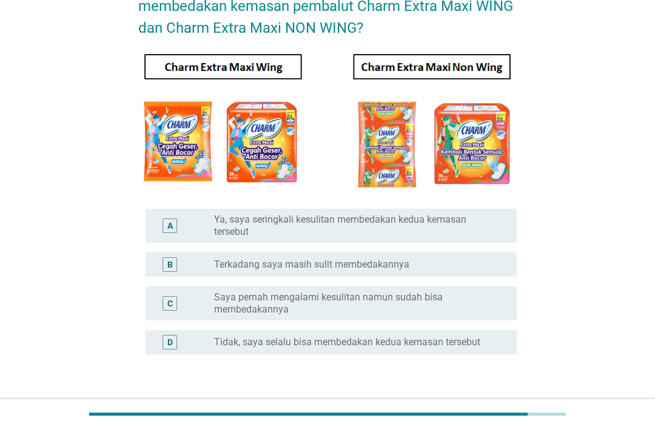
scroll to position [93, 0]
click at [437, 298] on label "Saya pernah mengalami kesulitan namun sudah bisa membedakannya" at bounding box center [355, 303] width 283 height 24
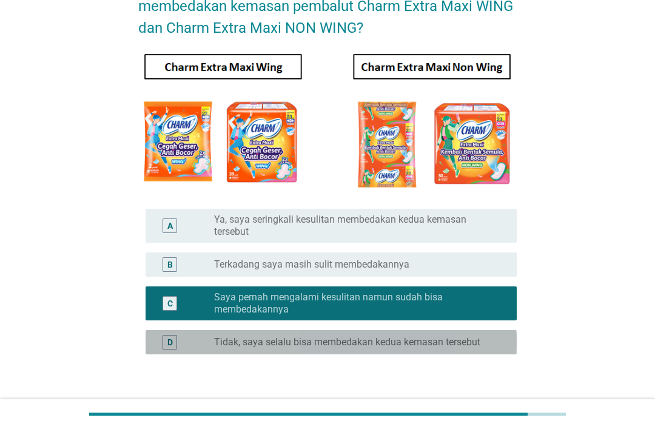
click at [480, 343] on label "Tidak, saya selalu bisa membedakan kedua kemasan tersebut" at bounding box center [347, 342] width 266 height 12
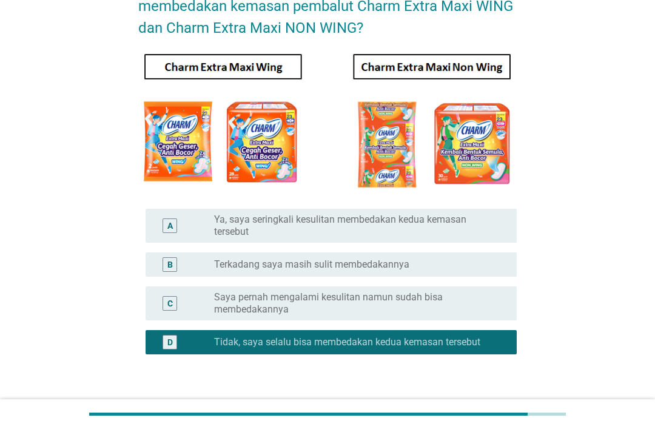
click at [482, 416] on div "Selanjutnya" at bounding box center [469, 412] width 67 height 15
